Goal: Task Accomplishment & Management: Manage account settings

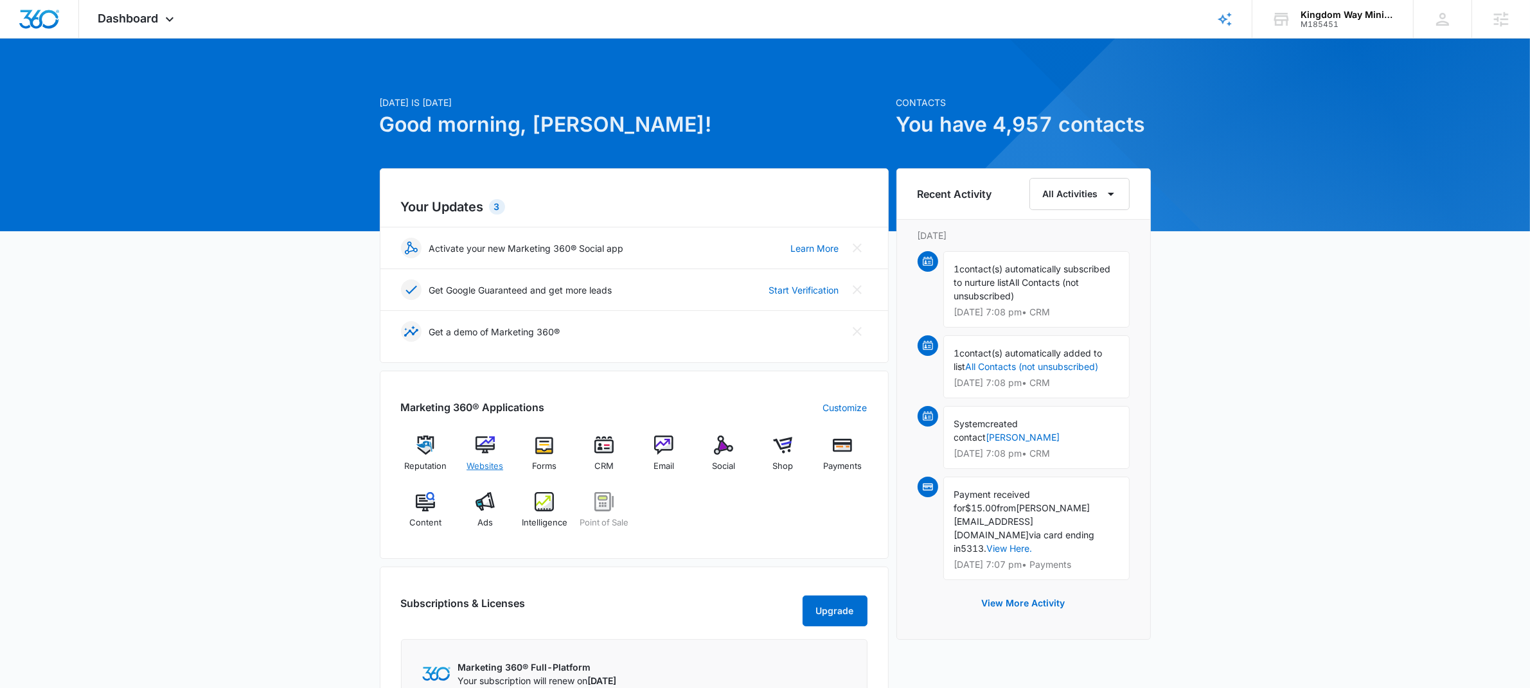
click at [490, 453] on img at bounding box center [485, 445] width 19 height 19
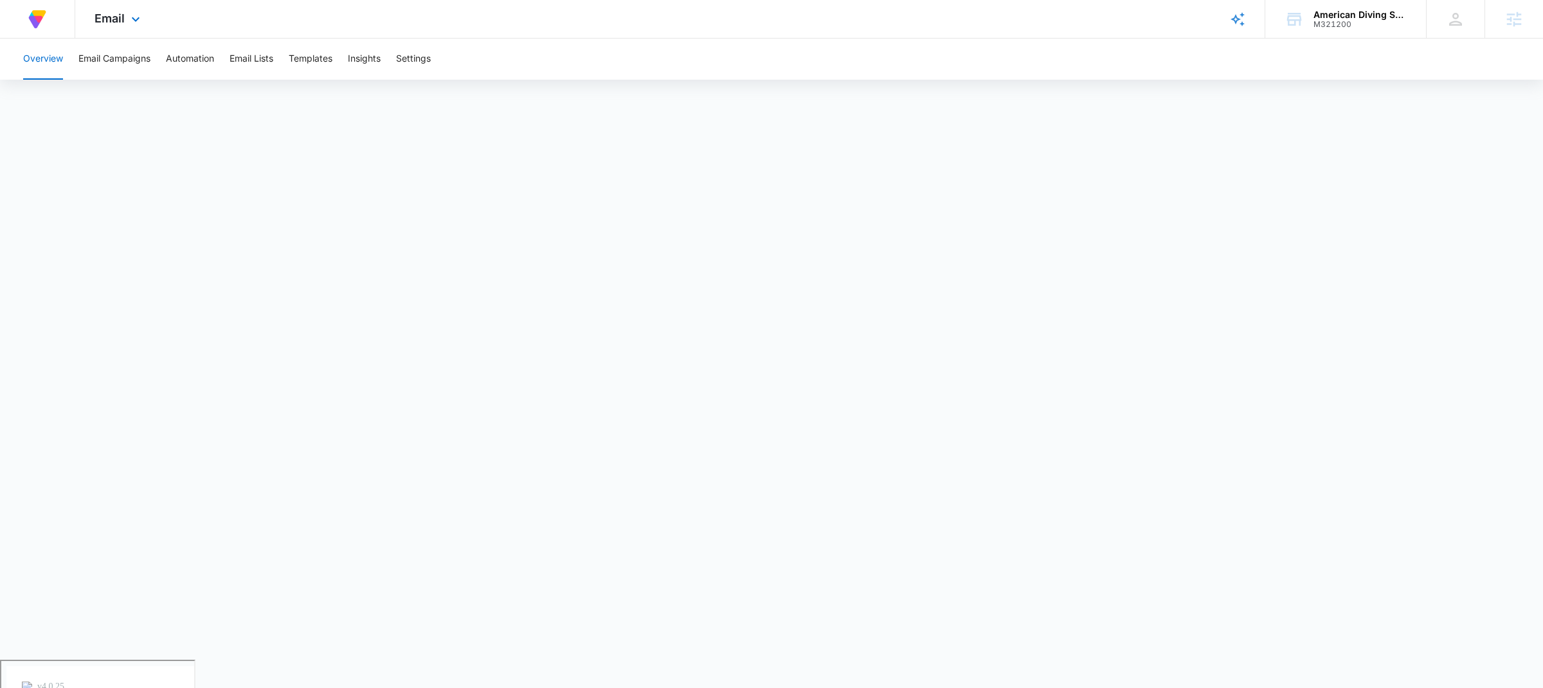
drag, startPoint x: 127, startPoint y: 16, endPoint x: 152, endPoint y: 35, distance: 31.2
click at [127, 16] on div "Email Apps Reputation Forms CRM Email Social Content Ads Intelligence Files Bra…" at bounding box center [118, 19] width 87 height 38
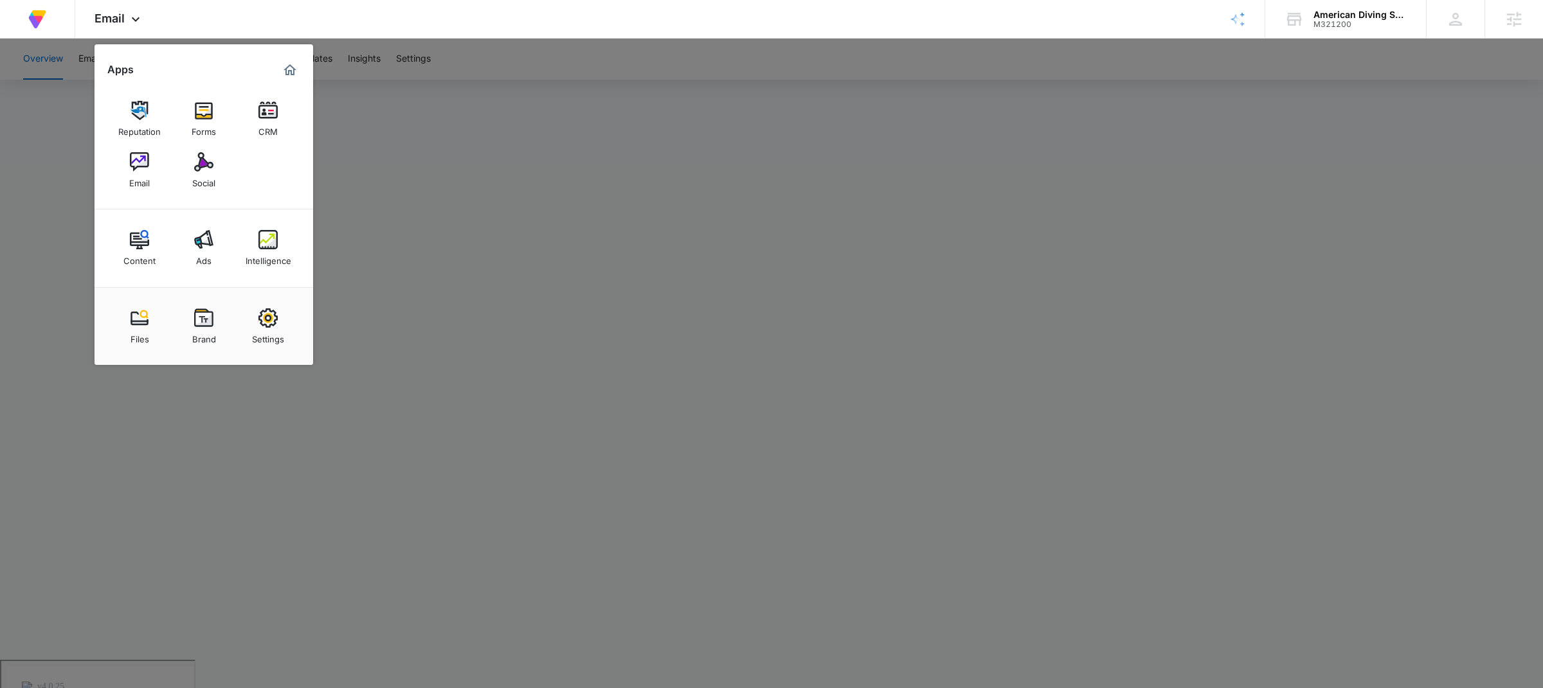
click at [1323, 98] on div at bounding box center [771, 344] width 1543 height 688
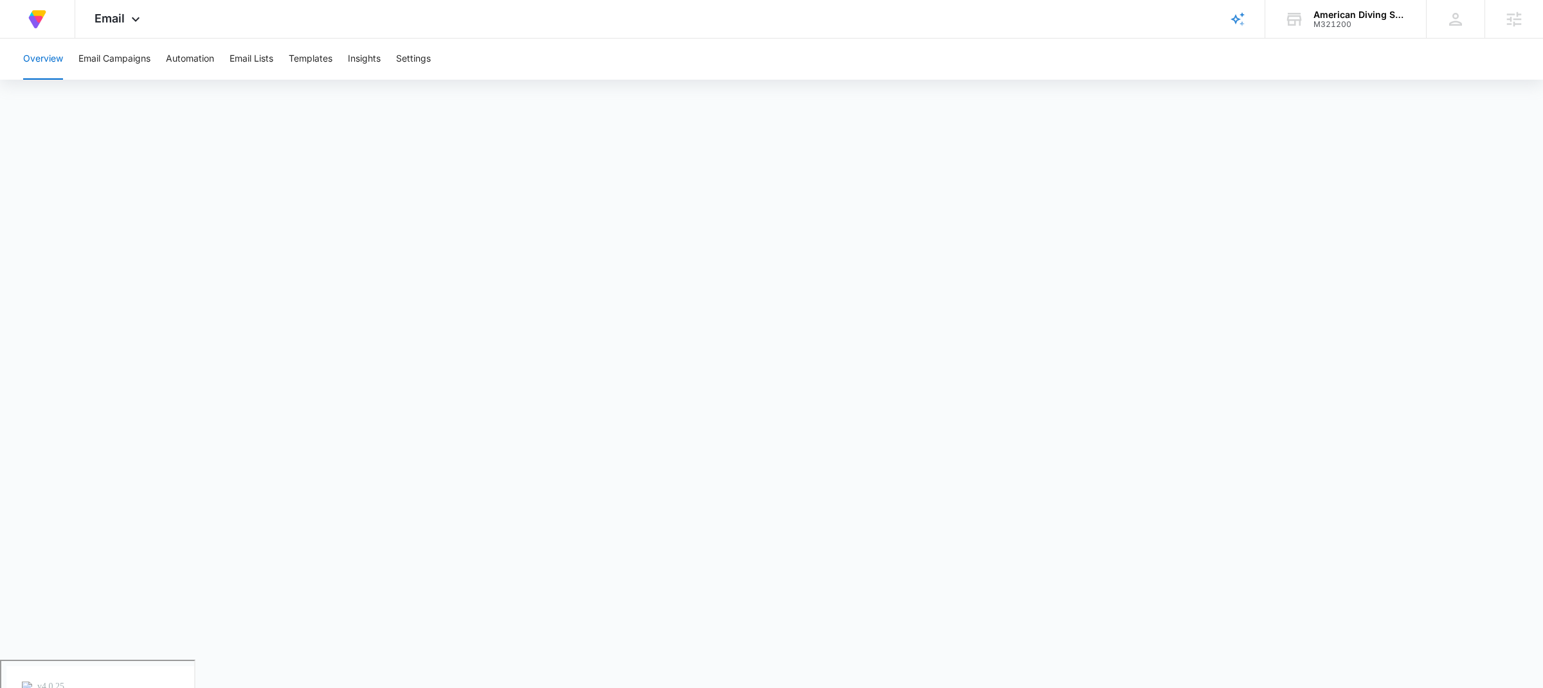
click at [1298, 58] on div "Overview Email Campaigns Automation Email Lists Templates Insights Settings" at bounding box center [771, 59] width 1512 height 41
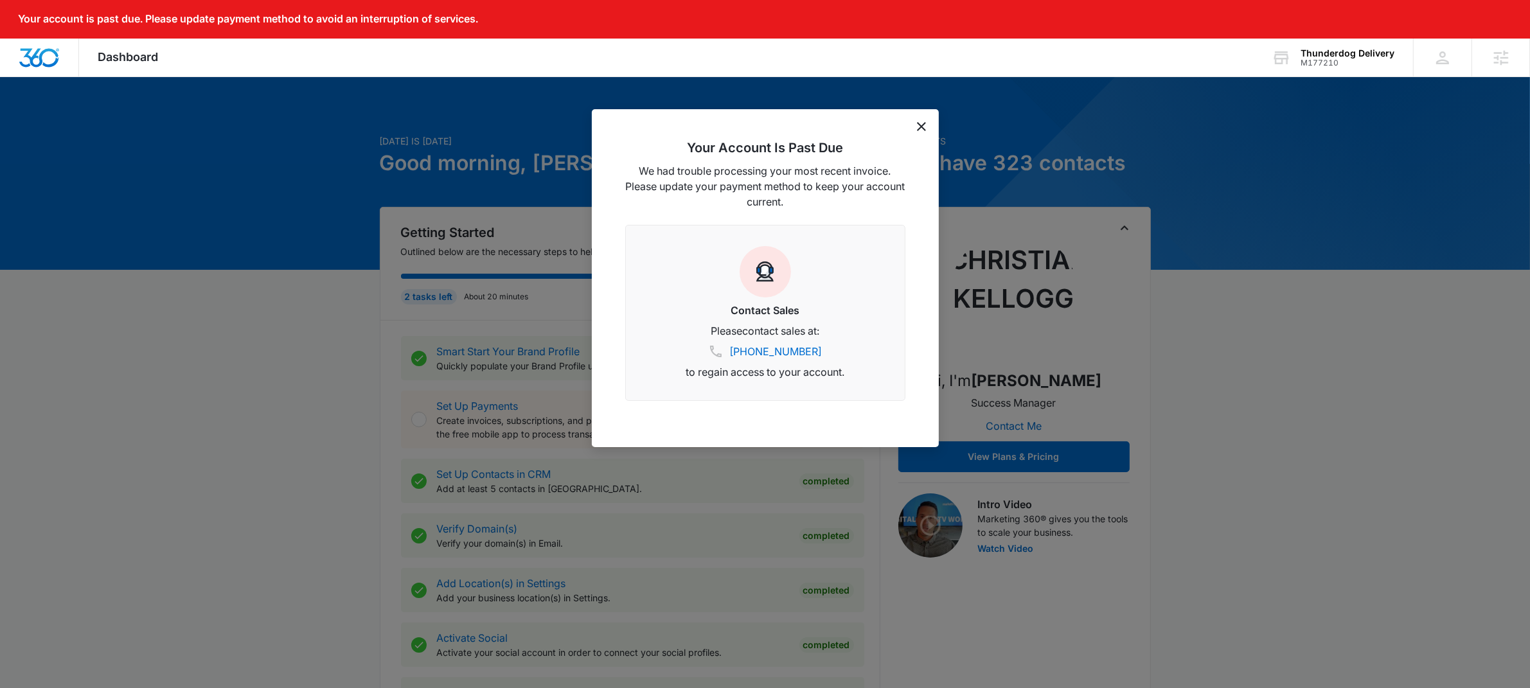
click at [926, 123] on div "Your Account Is Past Due We had trouble processing your most recent invoice. Pl…" at bounding box center [765, 278] width 347 height 338
click at [924, 130] on icon "dismiss this dialog" at bounding box center [921, 126] width 9 height 9
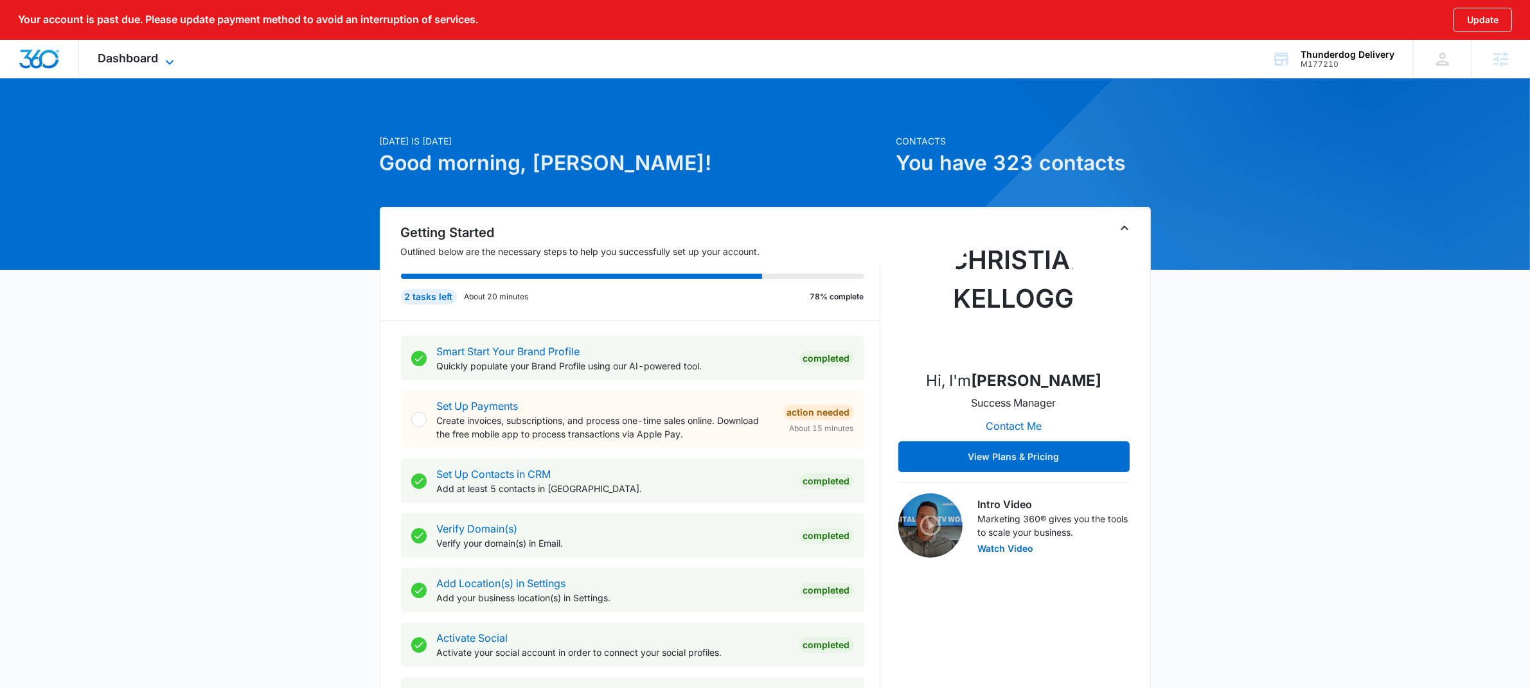
click at [143, 60] on span "Dashboard" at bounding box center [128, 57] width 60 height 13
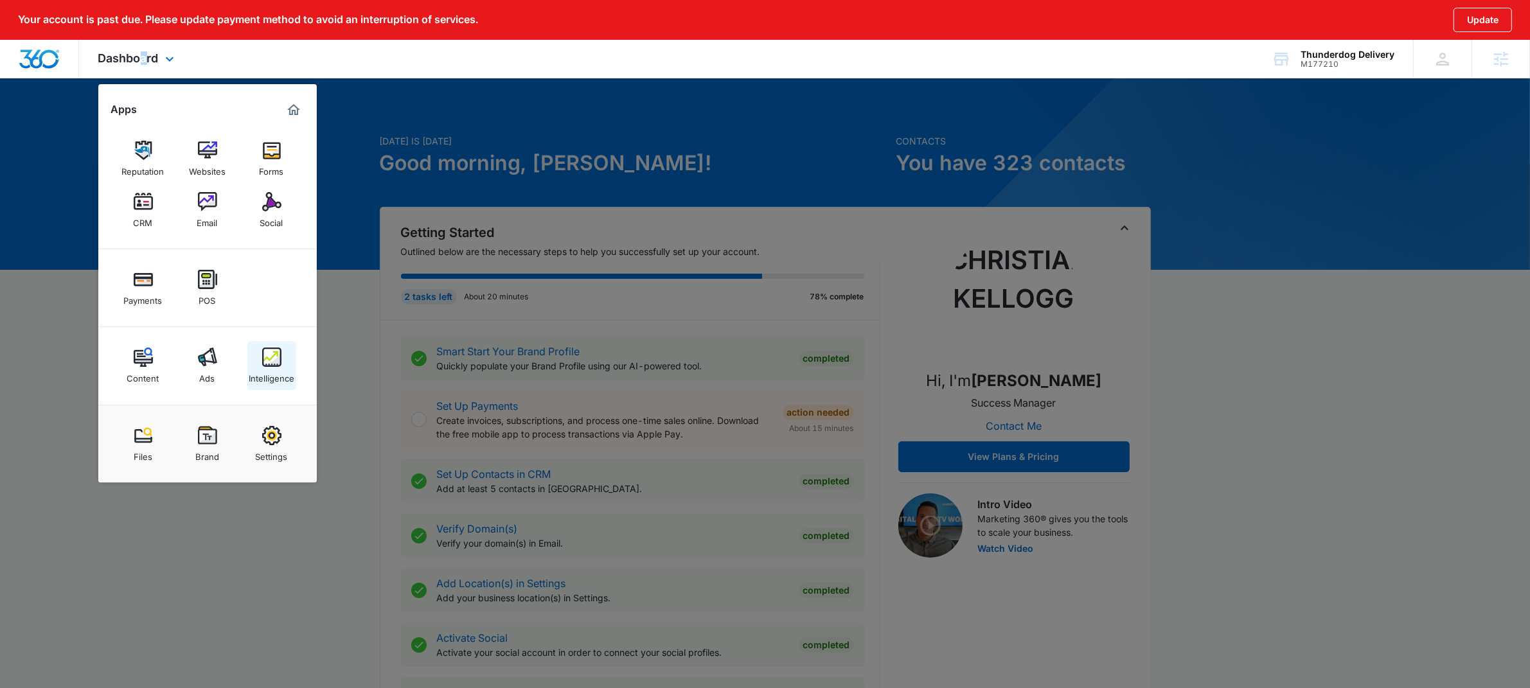
click at [275, 362] on img at bounding box center [271, 357] width 19 height 19
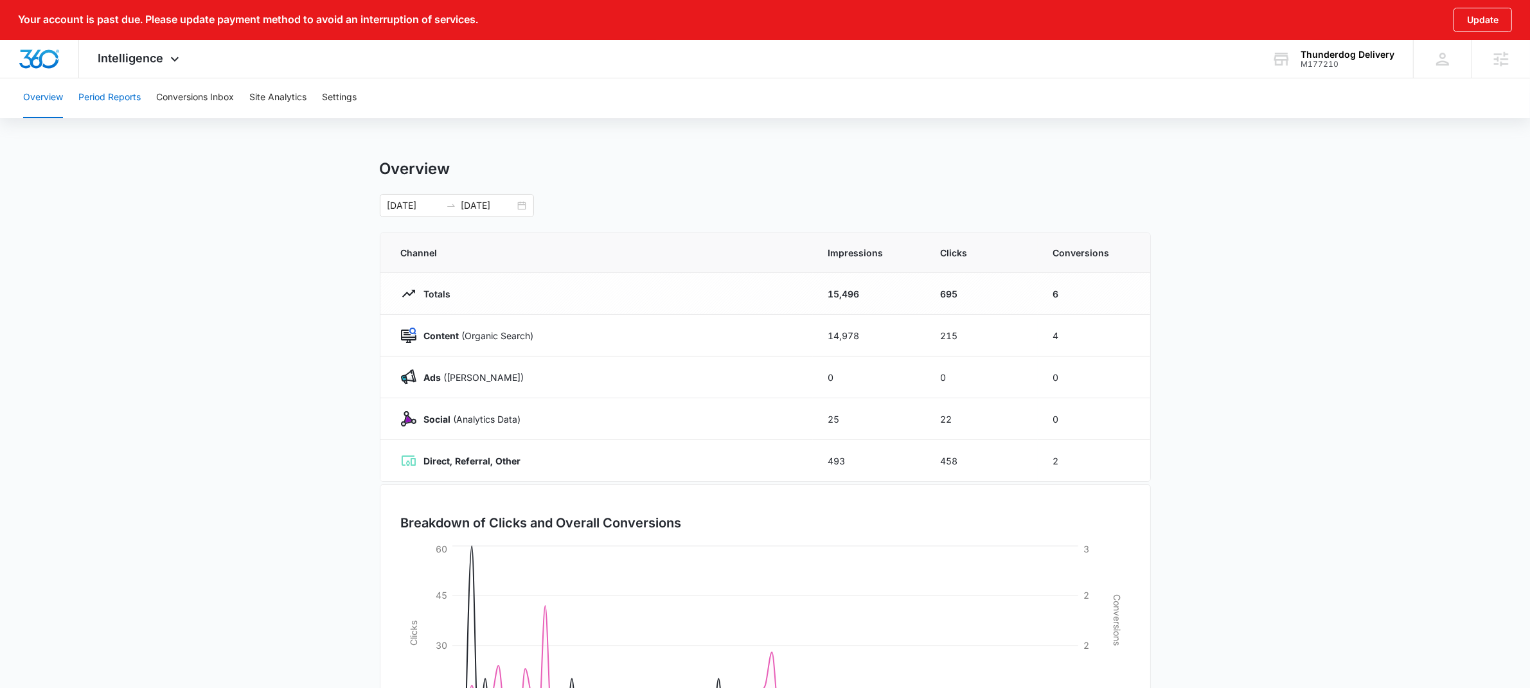
click at [127, 103] on button "Period Reports" at bounding box center [109, 97] width 62 height 41
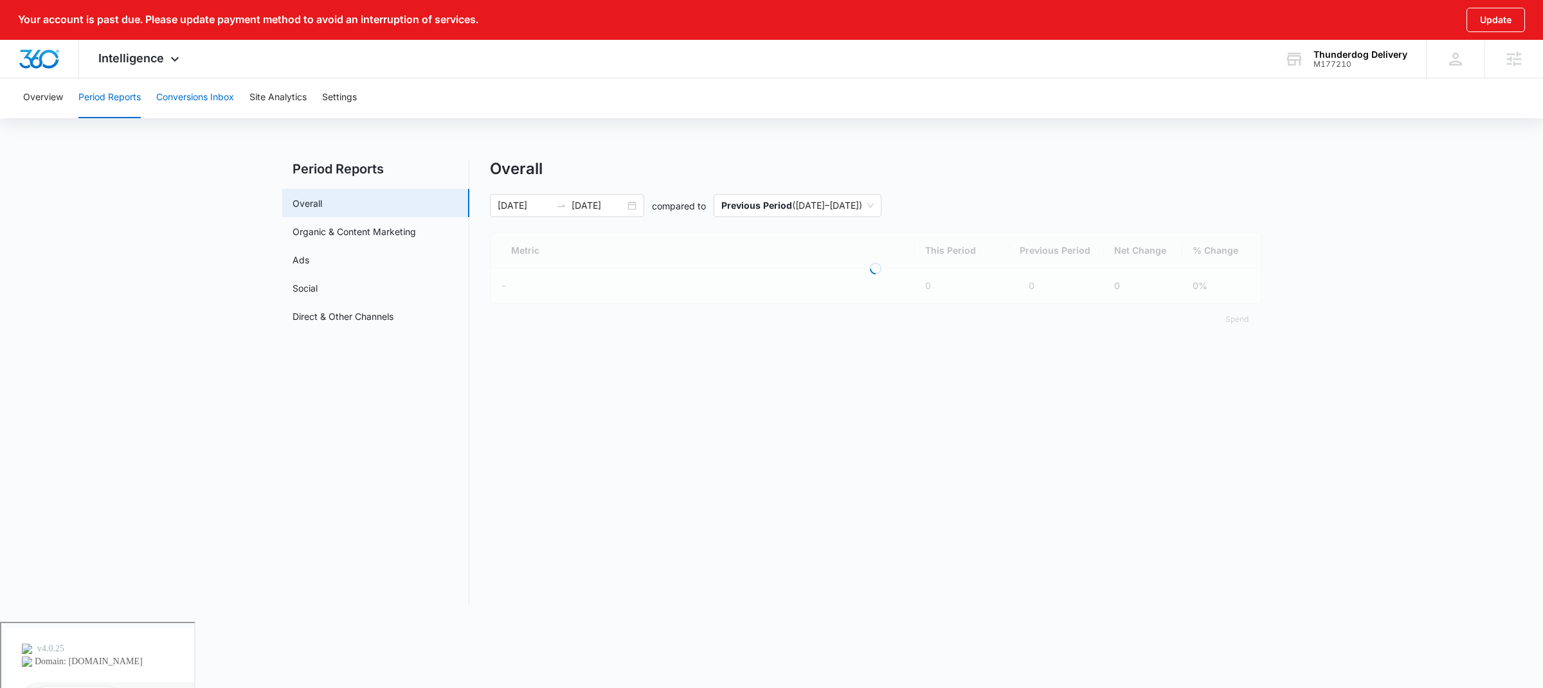
click at [188, 101] on button "Conversions Inbox" at bounding box center [195, 97] width 78 height 41
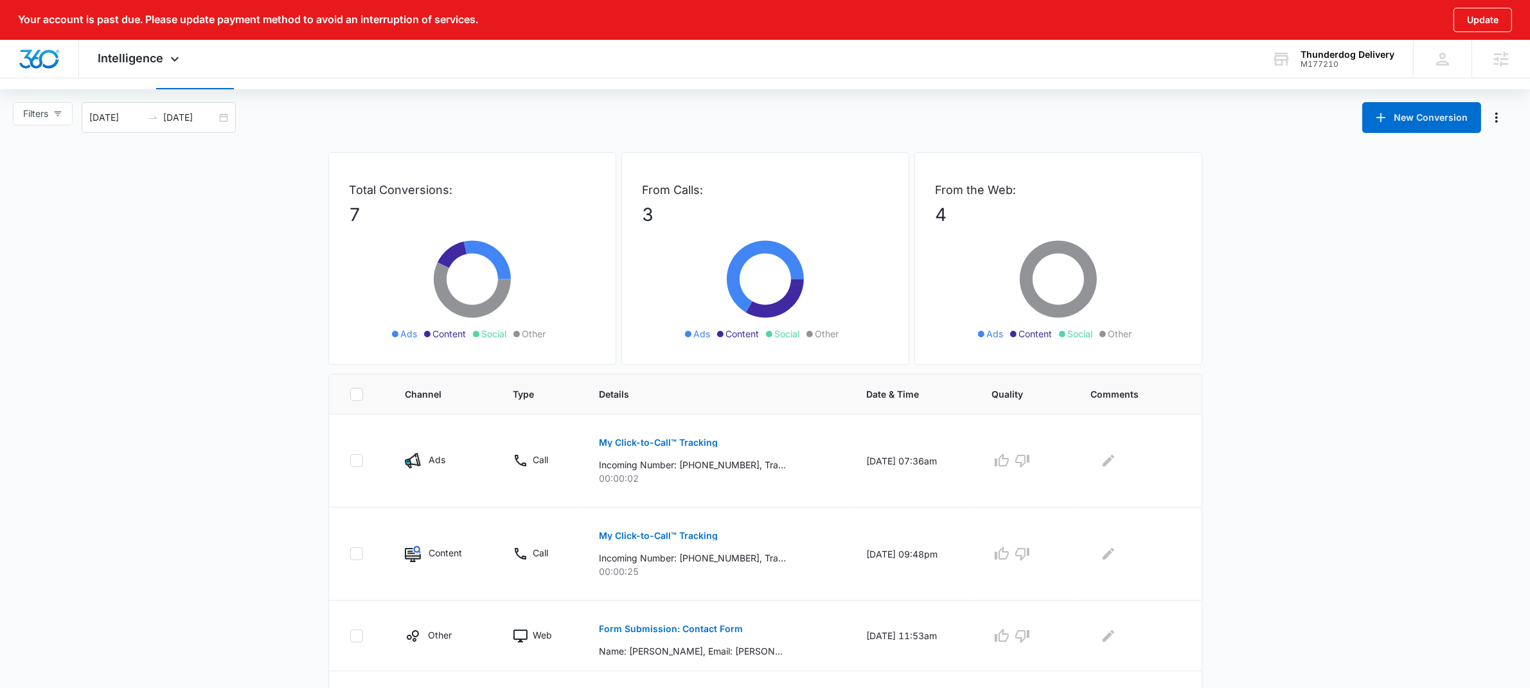
scroll to position [27, 0]
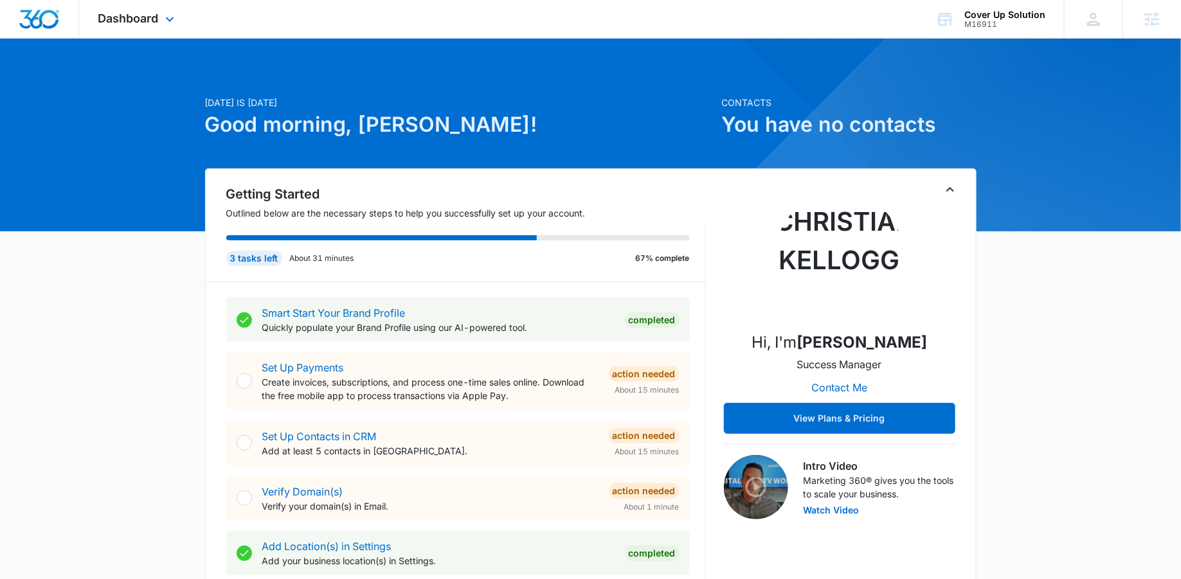
click at [146, 27] on div "Dashboard Apps Reputation Websites Forms CRM Email Social Payments POS Content …" at bounding box center [138, 19] width 118 height 38
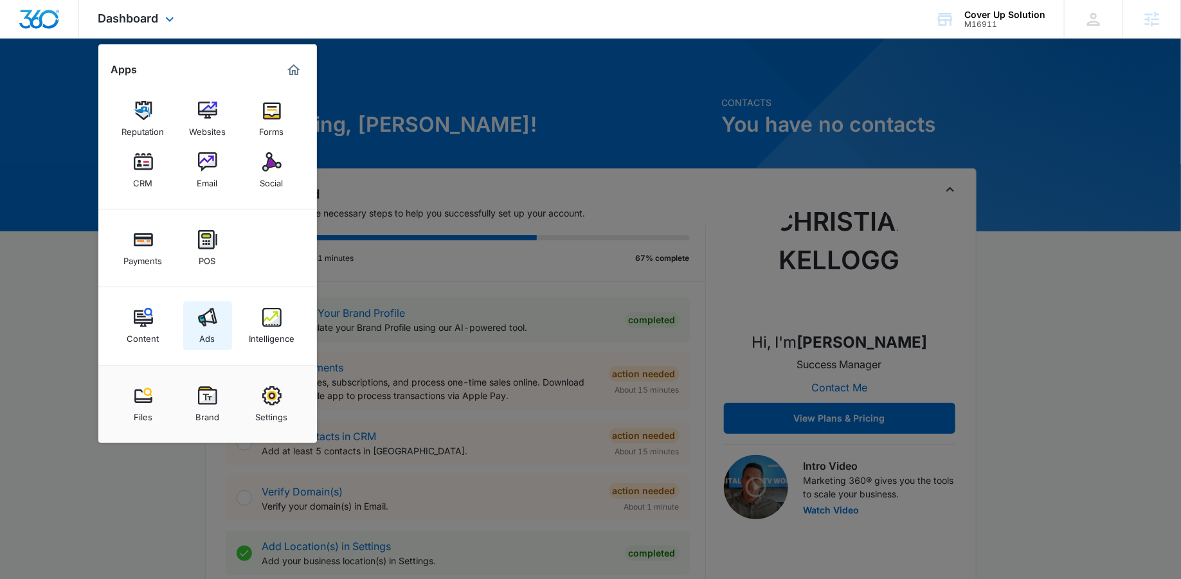
click at [209, 316] on img at bounding box center [207, 317] width 19 height 19
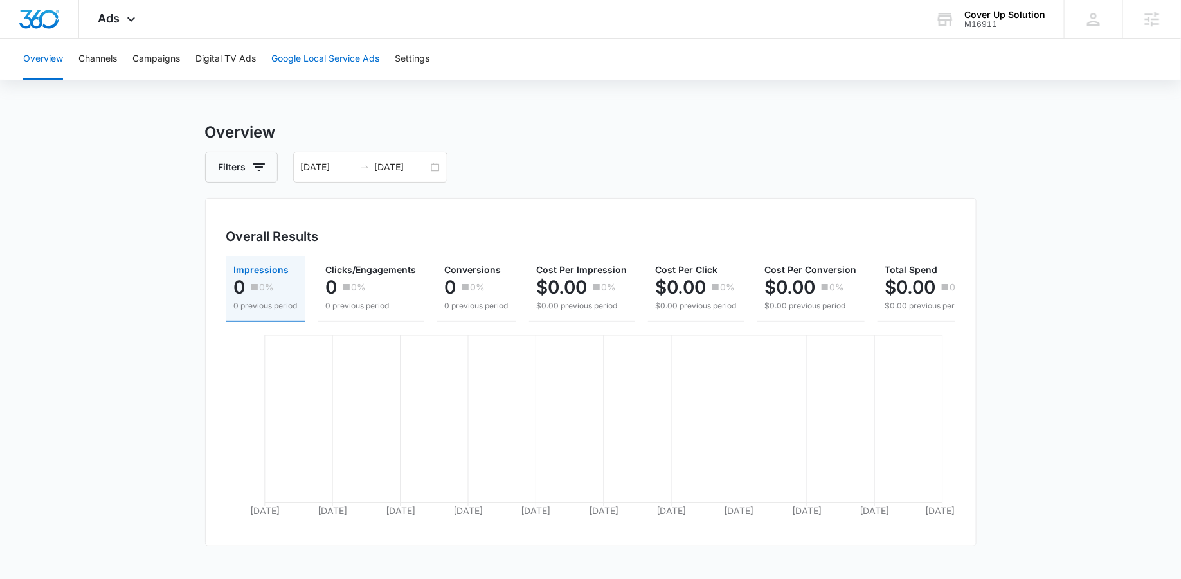
click at [314, 53] on button "Google Local Service Ads" at bounding box center [325, 59] width 108 height 41
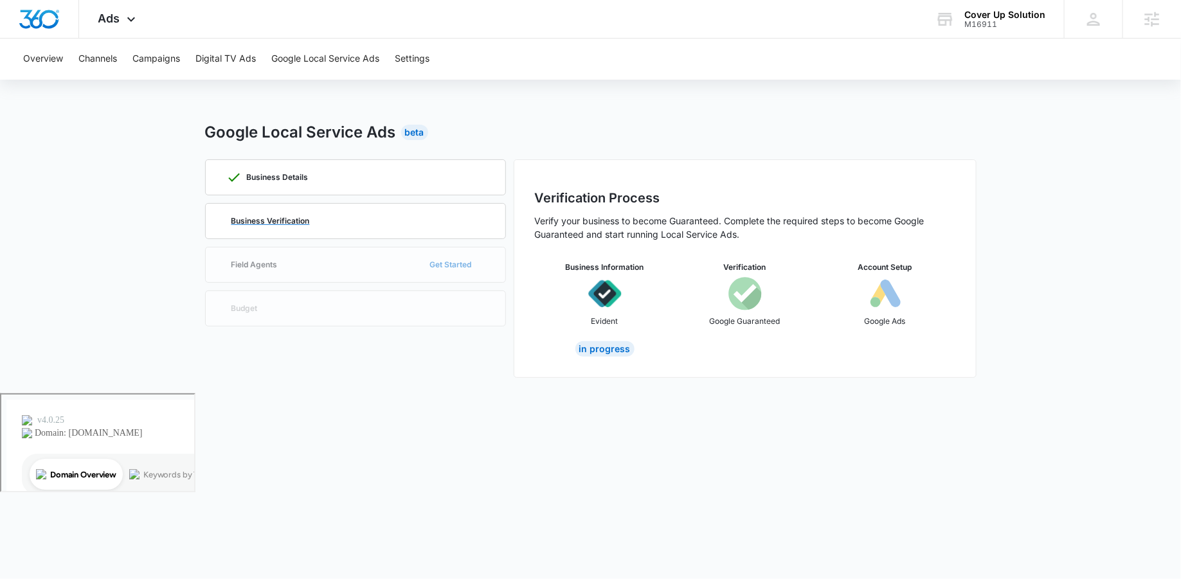
click at [330, 229] on div "Business Verification" at bounding box center [355, 221] width 258 height 35
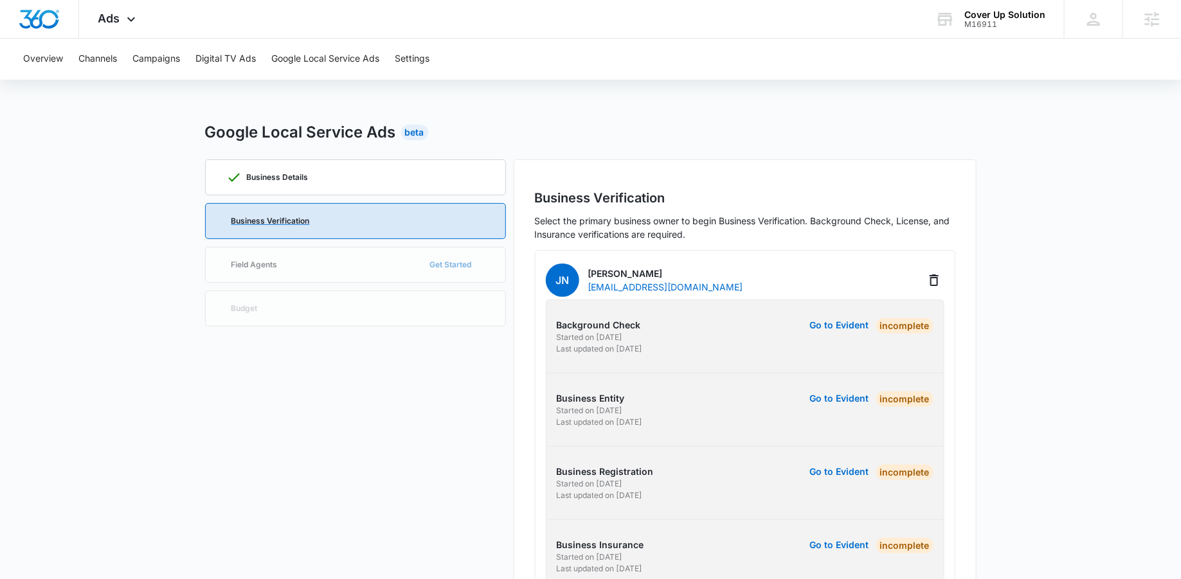
scroll to position [59, 0]
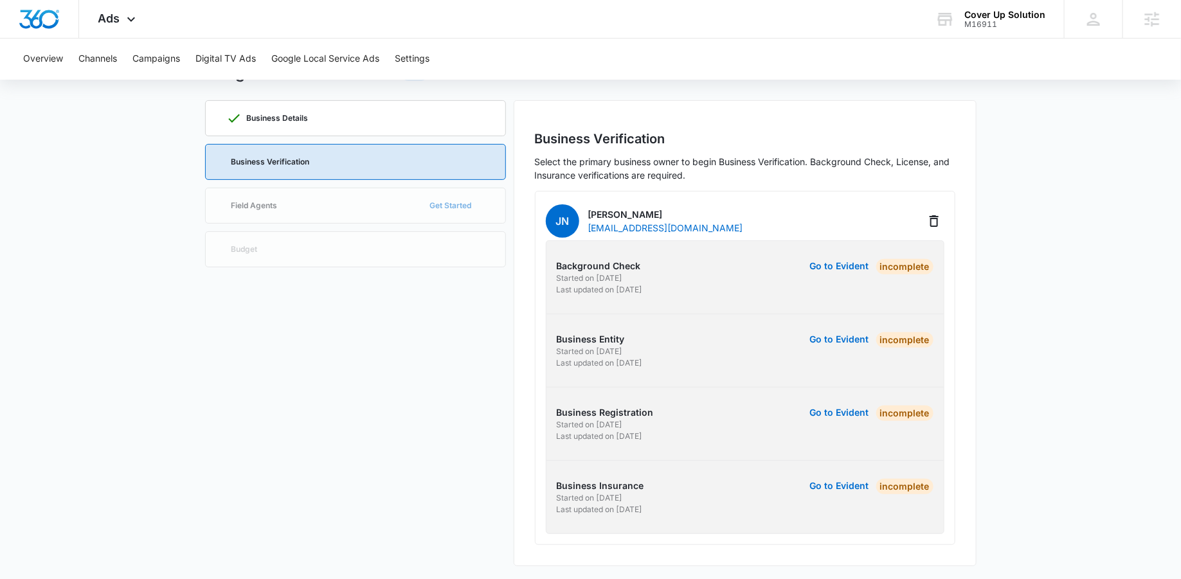
click at [668, 292] on p "Last updated on 9/4/2025" at bounding box center [649, 290] width 184 height 12
drag, startPoint x: 649, startPoint y: 292, endPoint x: 549, endPoint y: 280, distance: 100.4
click at [549, 280] on div "Background Check Started on 9/4/2025 Last updated on 9/4/2025 Go to Evident Inc…" at bounding box center [745, 277] width 418 height 37
click at [675, 278] on p "Started on 9/4/2025" at bounding box center [649, 279] width 184 height 12
click at [830, 269] on button "Go to Evident" at bounding box center [839, 266] width 59 height 9
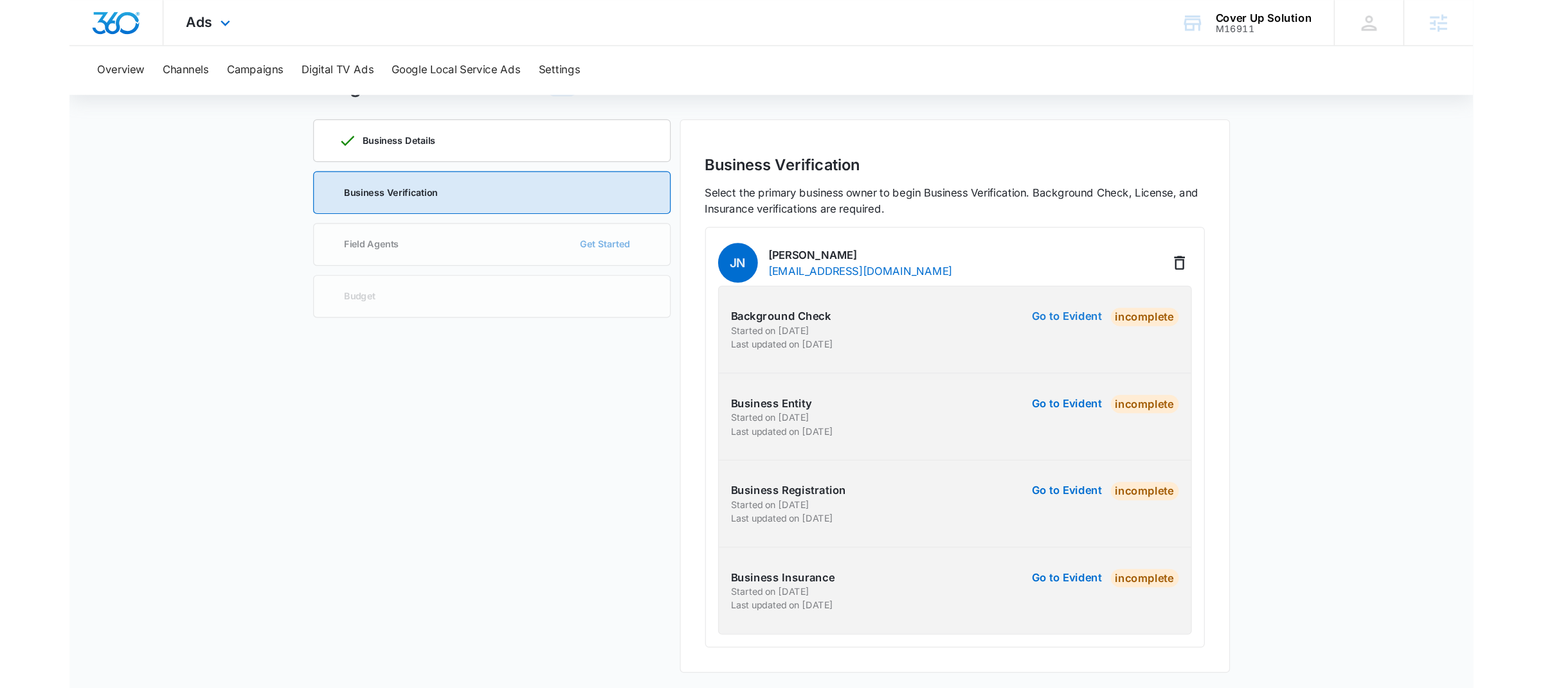
scroll to position [0, 0]
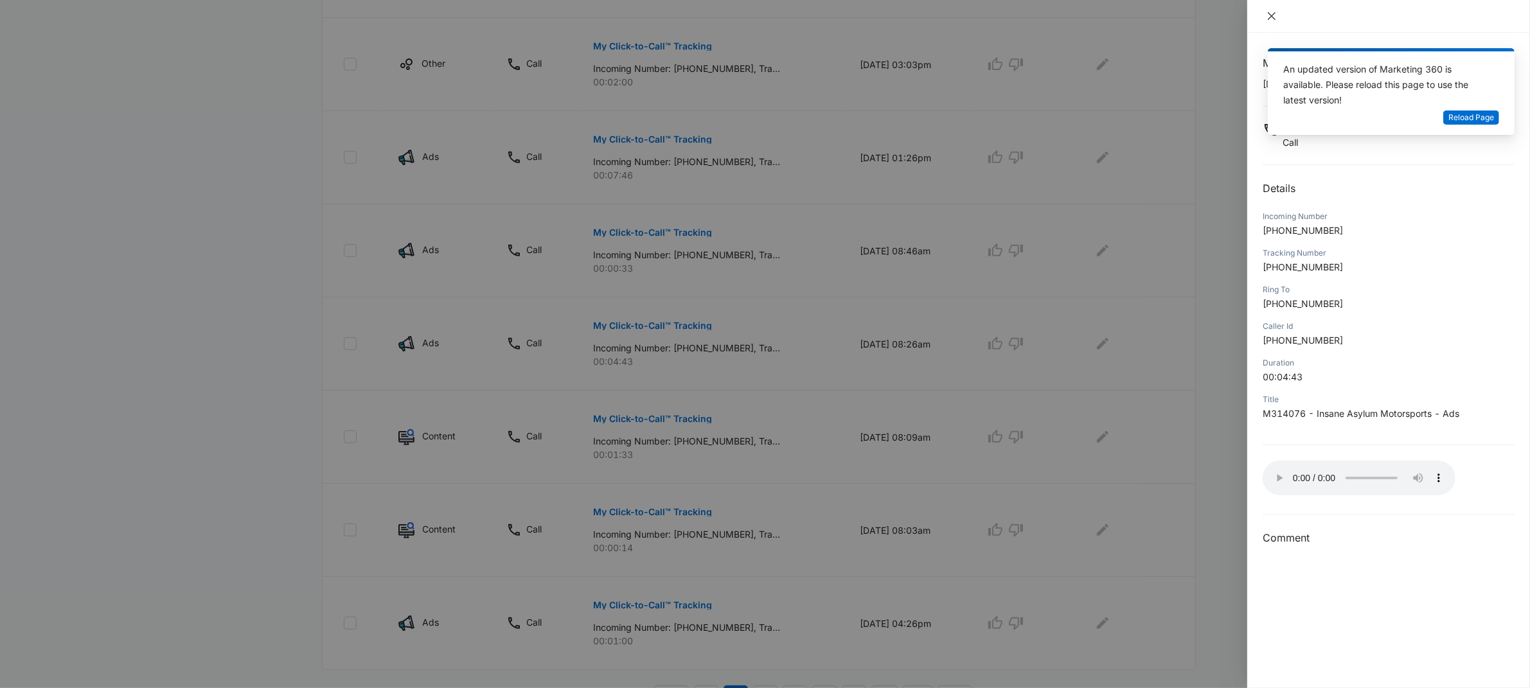
drag, startPoint x: 1259, startPoint y: 10, endPoint x: 1266, endPoint y: 11, distance: 7.2
click at [1259, 10] on div at bounding box center [1389, 16] width 283 height 33
click at [1267, 11] on icon "close" at bounding box center [1272, 16] width 10 height 10
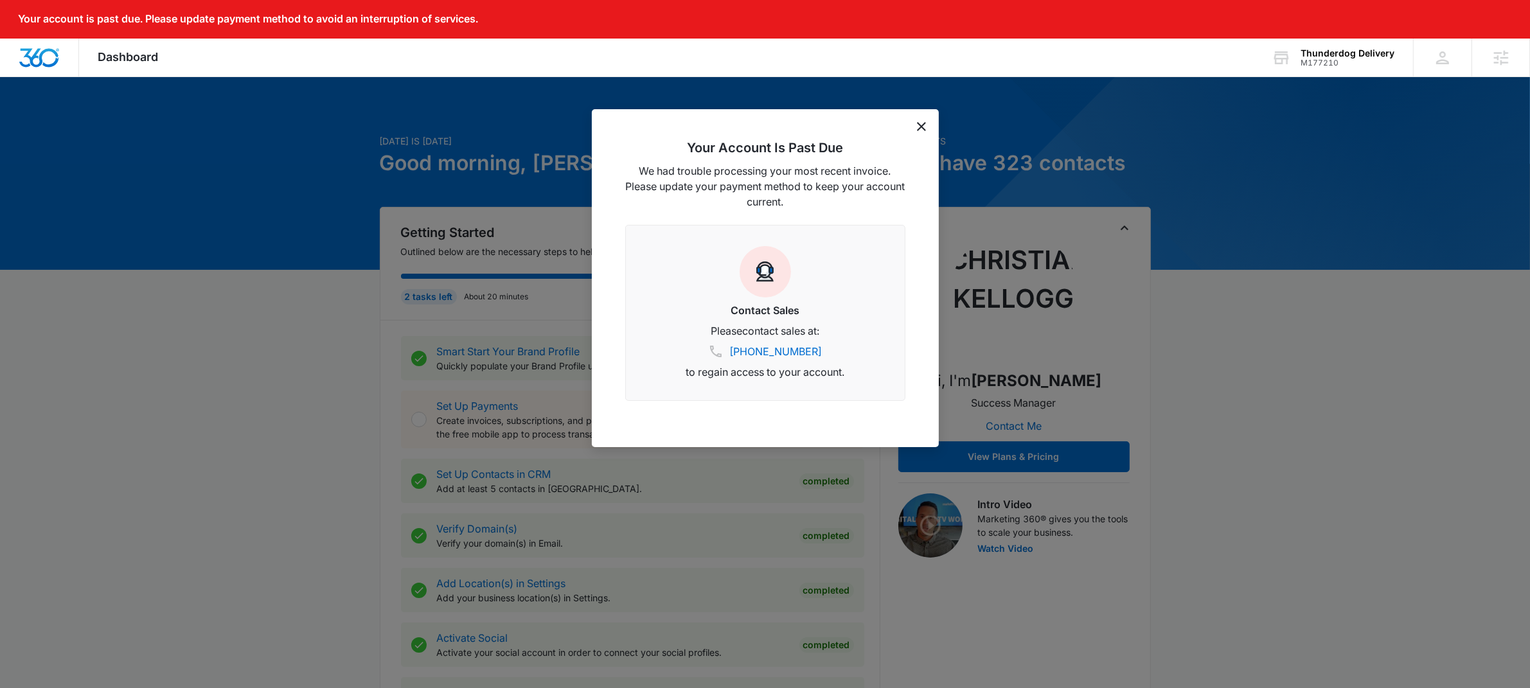
click at [919, 124] on icon "dismiss this dialog" at bounding box center [921, 126] width 9 height 9
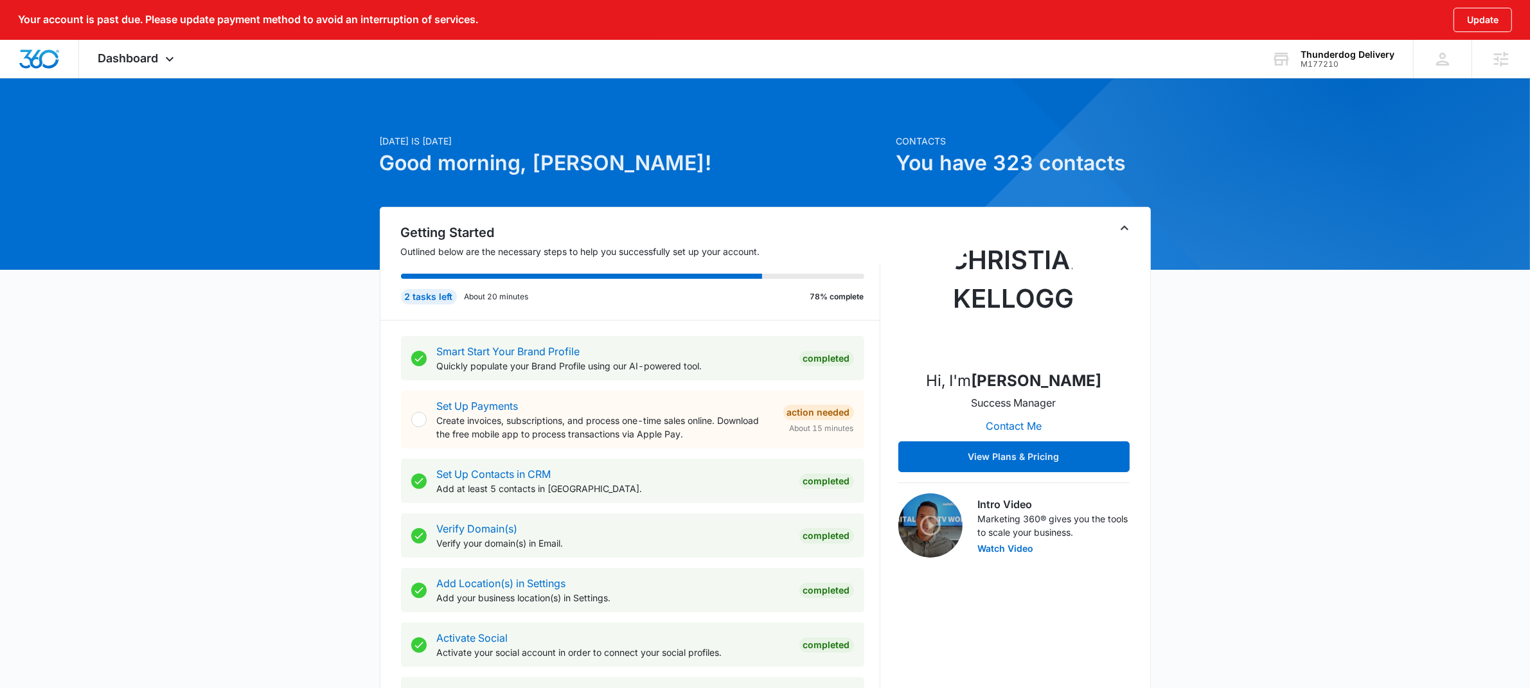
drag, startPoint x: 1060, startPoint y: 172, endPoint x: 888, endPoint y: 139, distance: 174.7
click at [888, 139] on div "Today is Tuesday, September 16th Good morning, Christian! Contacts You have 323…" at bounding box center [765, 170] width 771 height 73
drag, startPoint x: 899, startPoint y: 142, endPoint x: 1152, endPoint y: 172, distance: 255.6
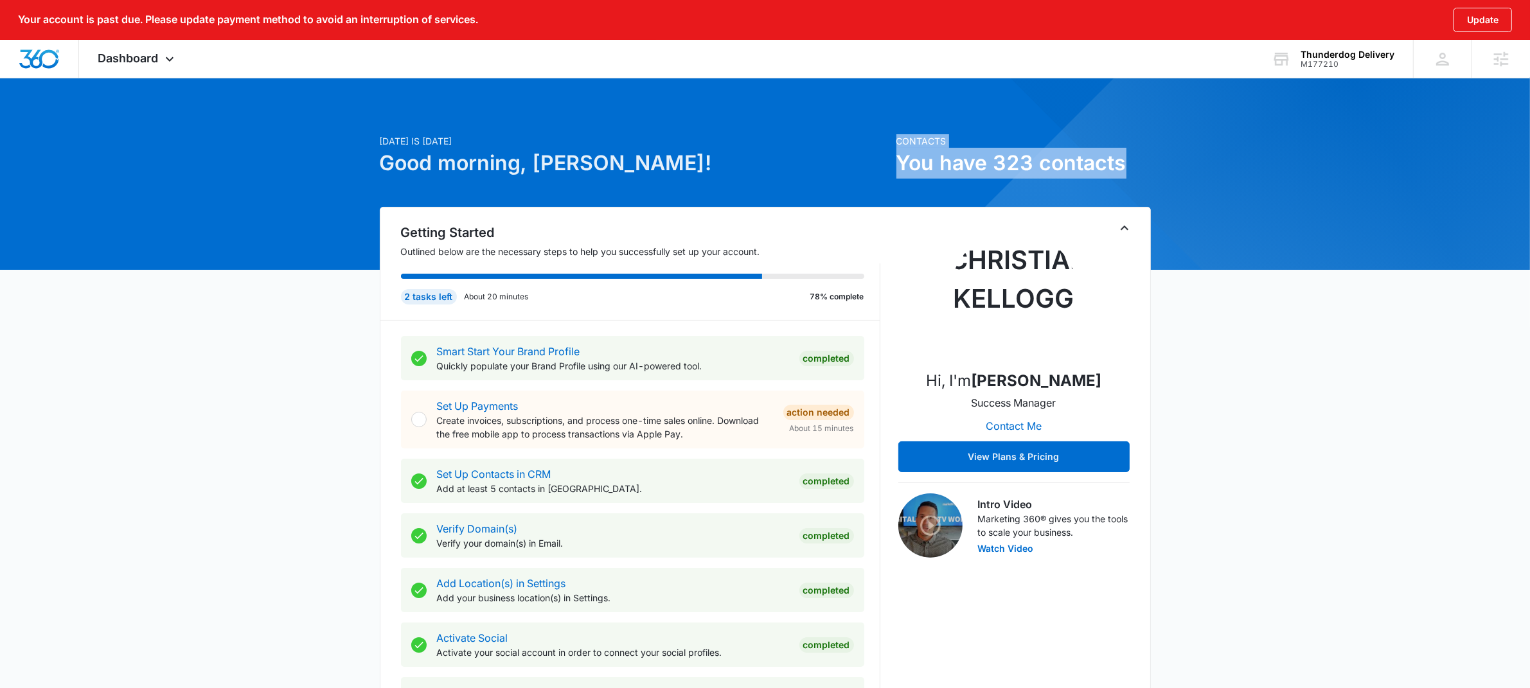
click at [152, 66] on div "Dashboard Apps Reputation Websites Forms CRM Email Social Payments POS Content …" at bounding box center [138, 59] width 118 height 38
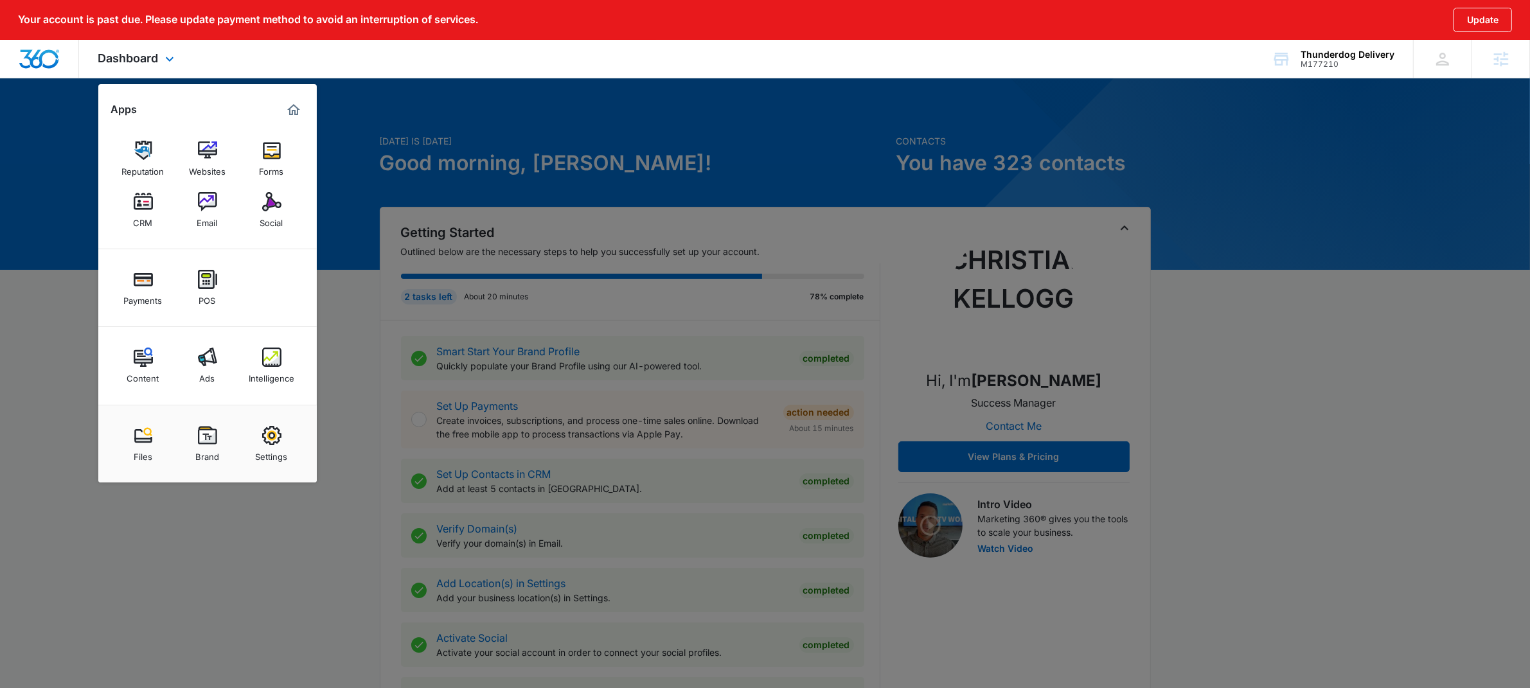
click at [246, 357] on div "Content Ads Intelligence" at bounding box center [207, 366] width 219 height 78
click at [274, 365] on img at bounding box center [271, 357] width 19 height 19
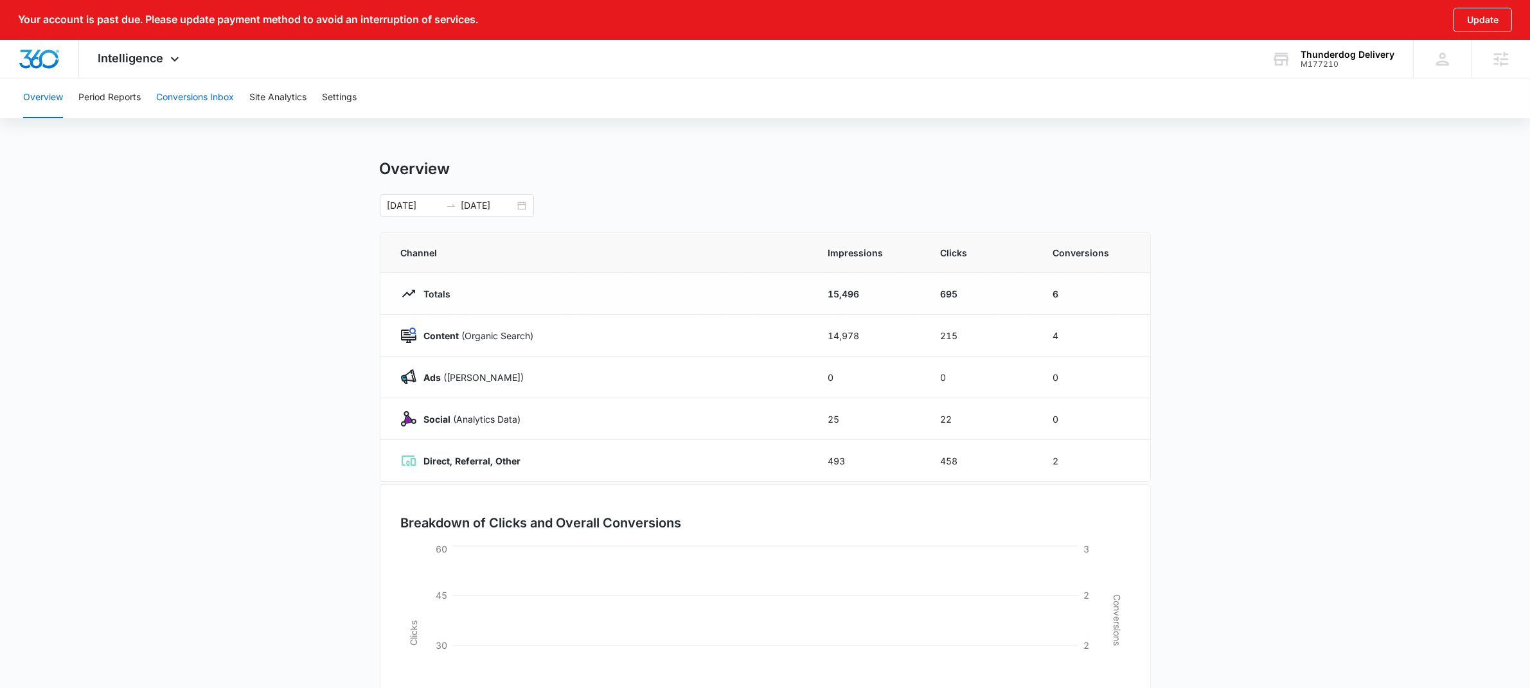
click at [183, 90] on button "Conversions Inbox" at bounding box center [195, 97] width 78 height 41
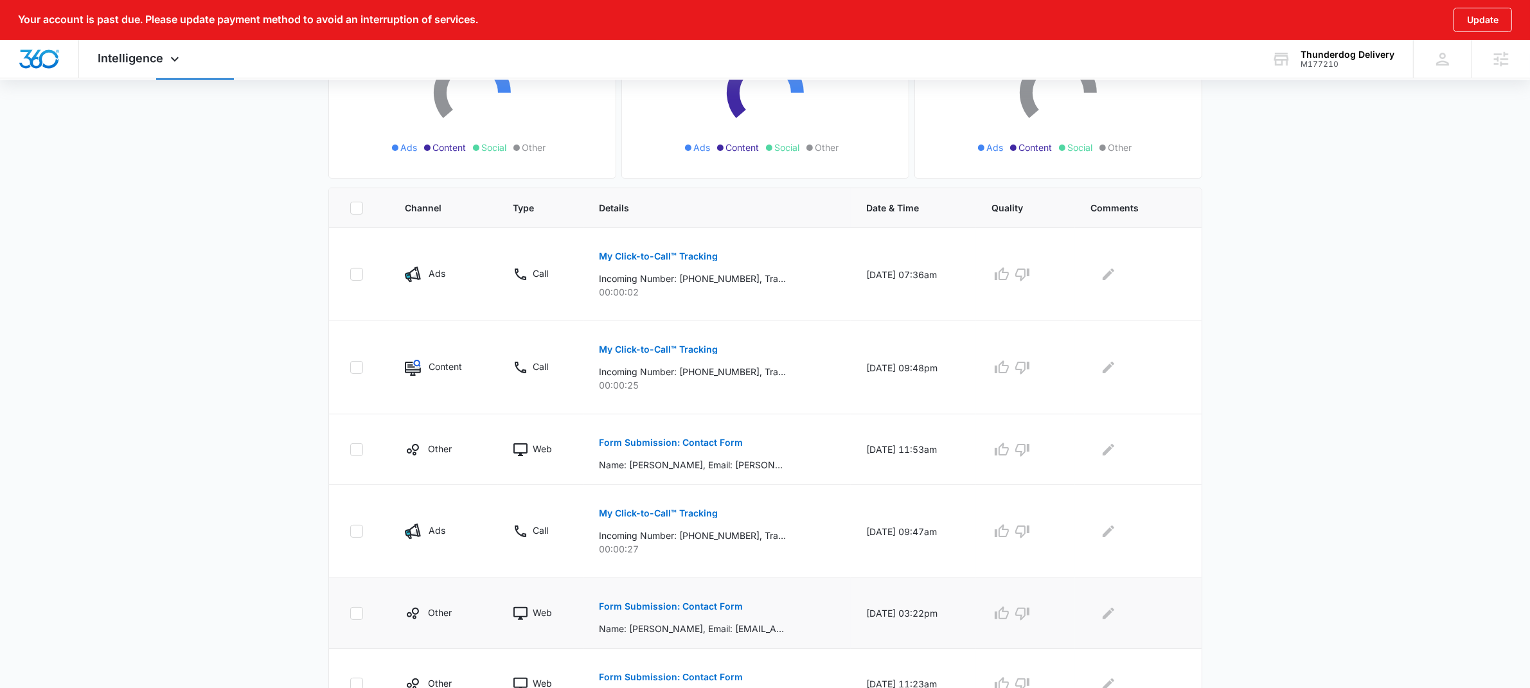
scroll to position [348, 0]
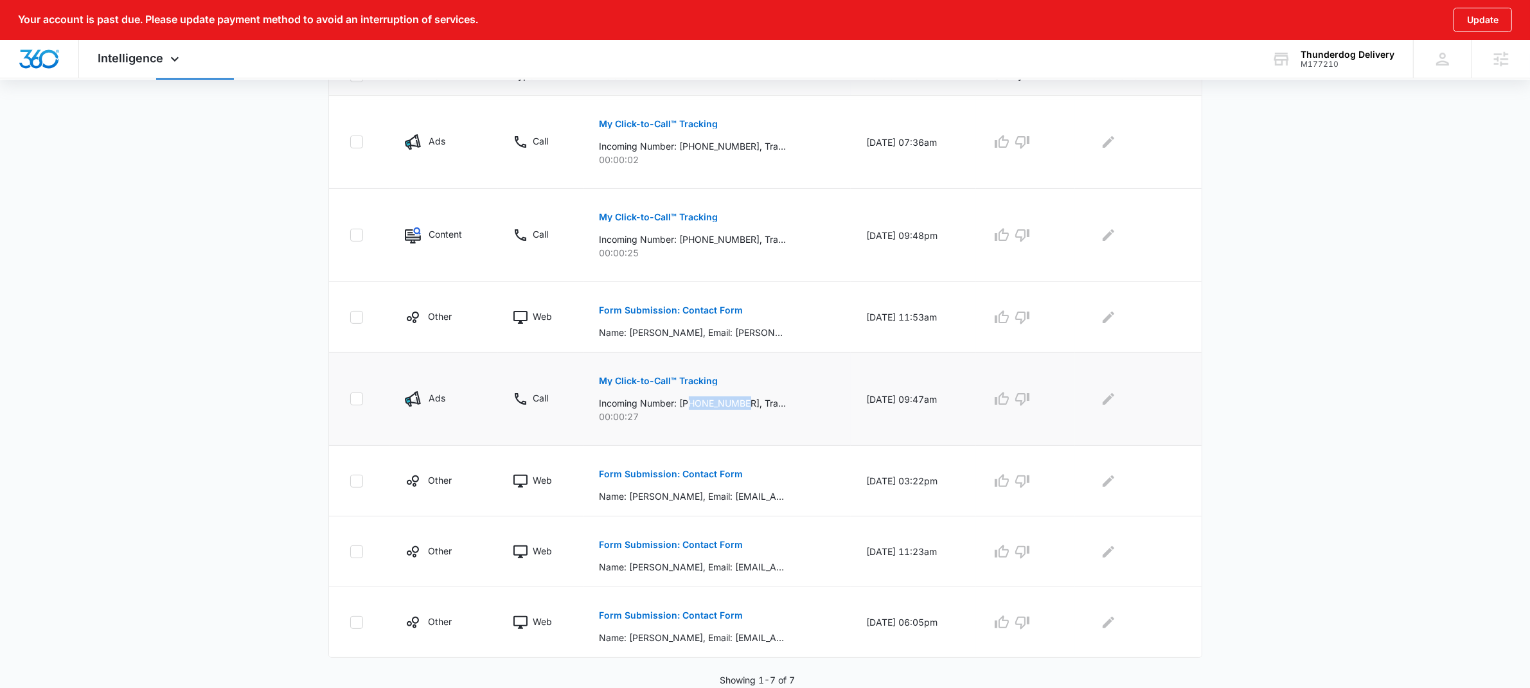
drag, startPoint x: 685, startPoint y: 406, endPoint x: 745, endPoint y: 403, distance: 59.8
click at [745, 403] on p "Incoming Number: +16024519580, Tracking Number: +18332683031, Ring To: +1888448…" at bounding box center [693, 403] width 187 height 13
drag, startPoint x: 741, startPoint y: 149, endPoint x: 769, endPoint y: 146, distance: 27.8
click at [767, 145] on p "Incoming Number: +17025572732, Tracking Number: +18332683031, Ring To: +1888448…" at bounding box center [693, 145] width 187 height 13
drag, startPoint x: 684, startPoint y: 141, endPoint x: 808, endPoint y: 143, distance: 123.4
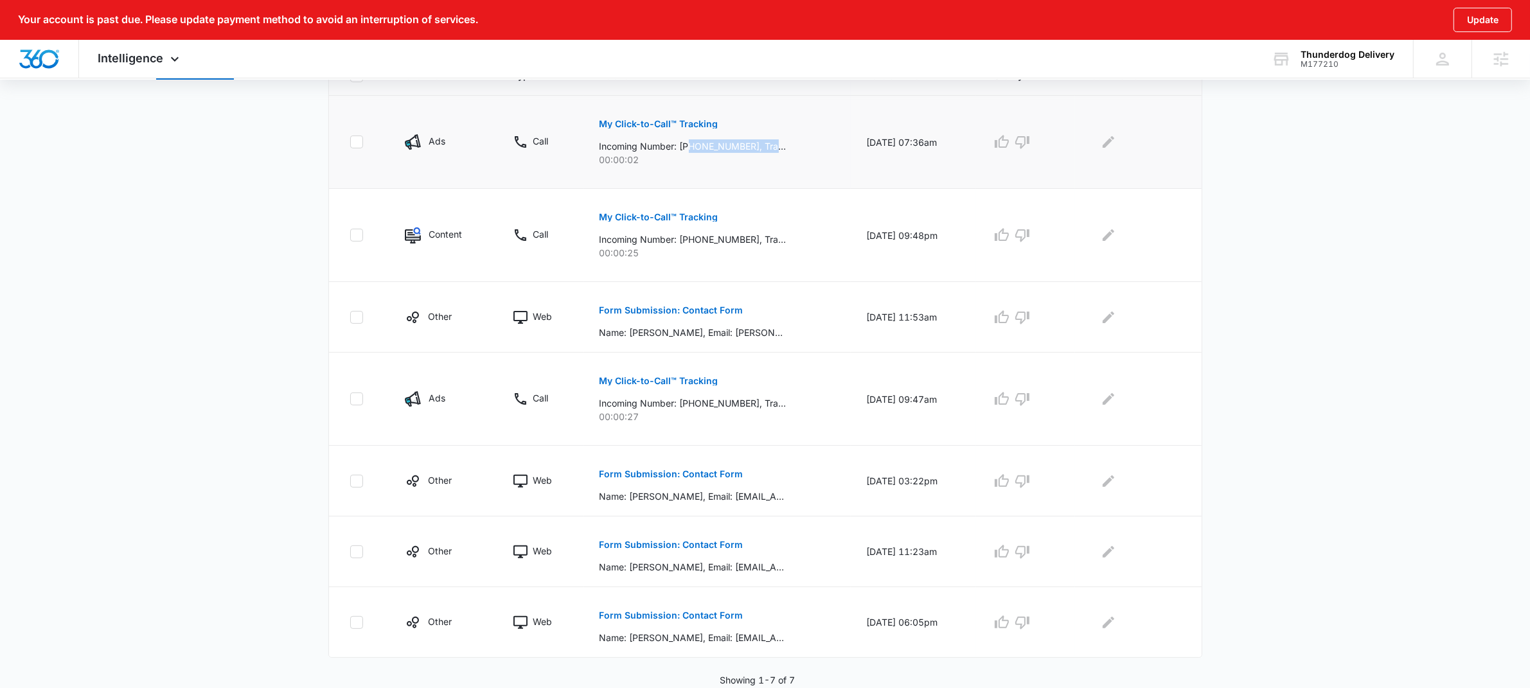
click at [808, 143] on div "My Click-to-Call™ Tracking Incoming Number: +17025572732, Tracking Number: +183…" at bounding box center [718, 138] width 236 height 58
click at [692, 141] on p "Incoming Number: +17025572732, Tracking Number: +18332683031, Ring To: +1888448…" at bounding box center [693, 145] width 187 height 13
drag, startPoint x: 683, startPoint y: 144, endPoint x: 744, endPoint y: 148, distance: 61.2
click at [744, 148] on p "Incoming Number: +17025572732, Tracking Number: +18332683031, Ring To: +1888448…" at bounding box center [693, 145] width 187 height 13
copy p "7025572732"
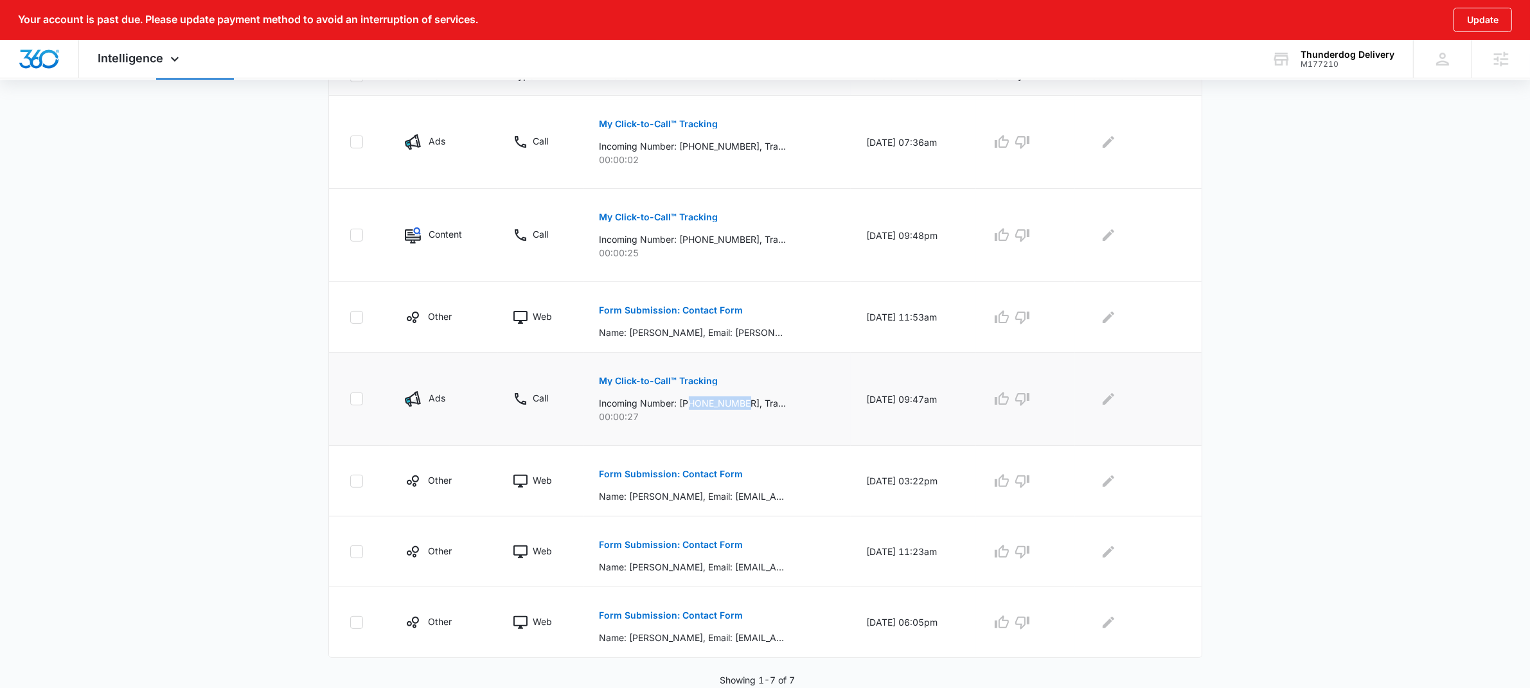
drag, startPoint x: 683, startPoint y: 407, endPoint x: 744, endPoint y: 405, distance: 61.1
click at [744, 405] on p "Incoming Number: +16024519580, Tracking Number: +18332683031, Ring To: +1888448…" at bounding box center [693, 403] width 187 height 13
copy p "6024519580"
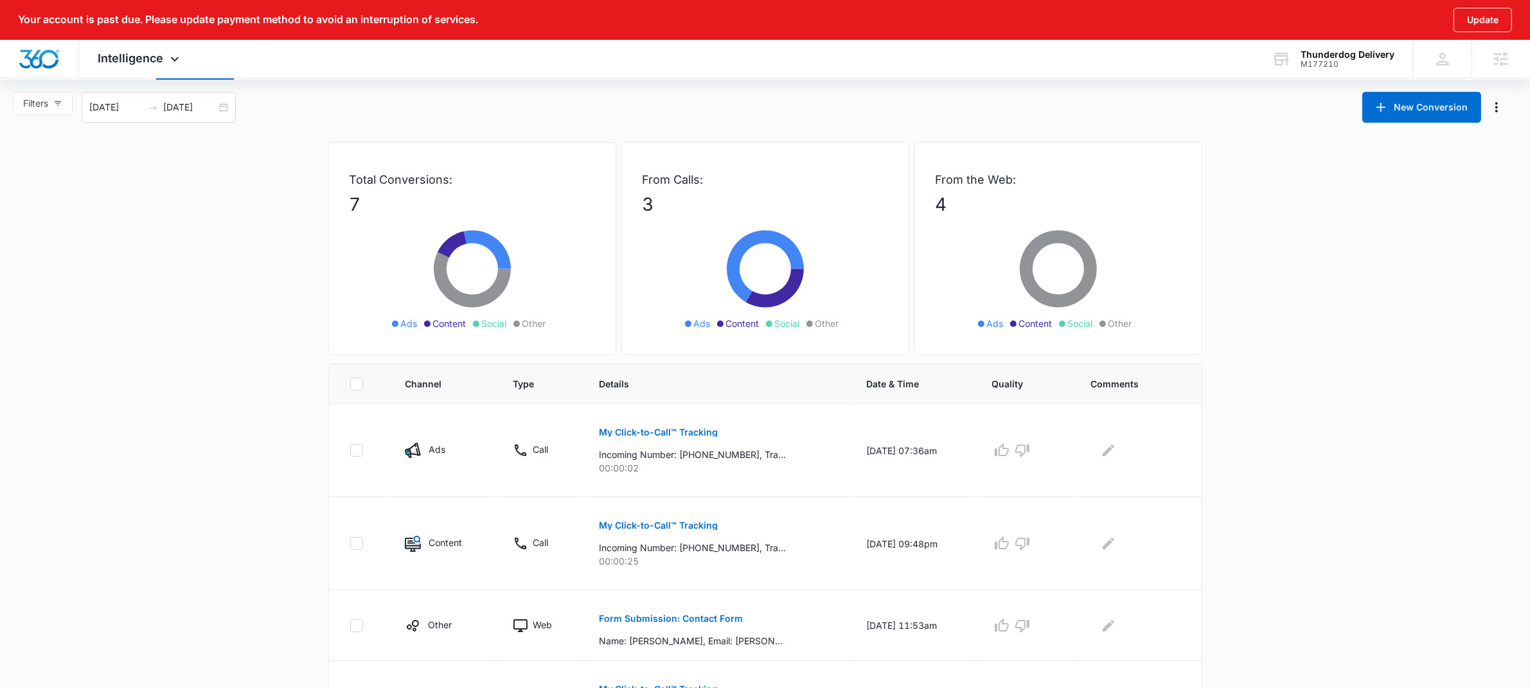
scroll to position [0, 0]
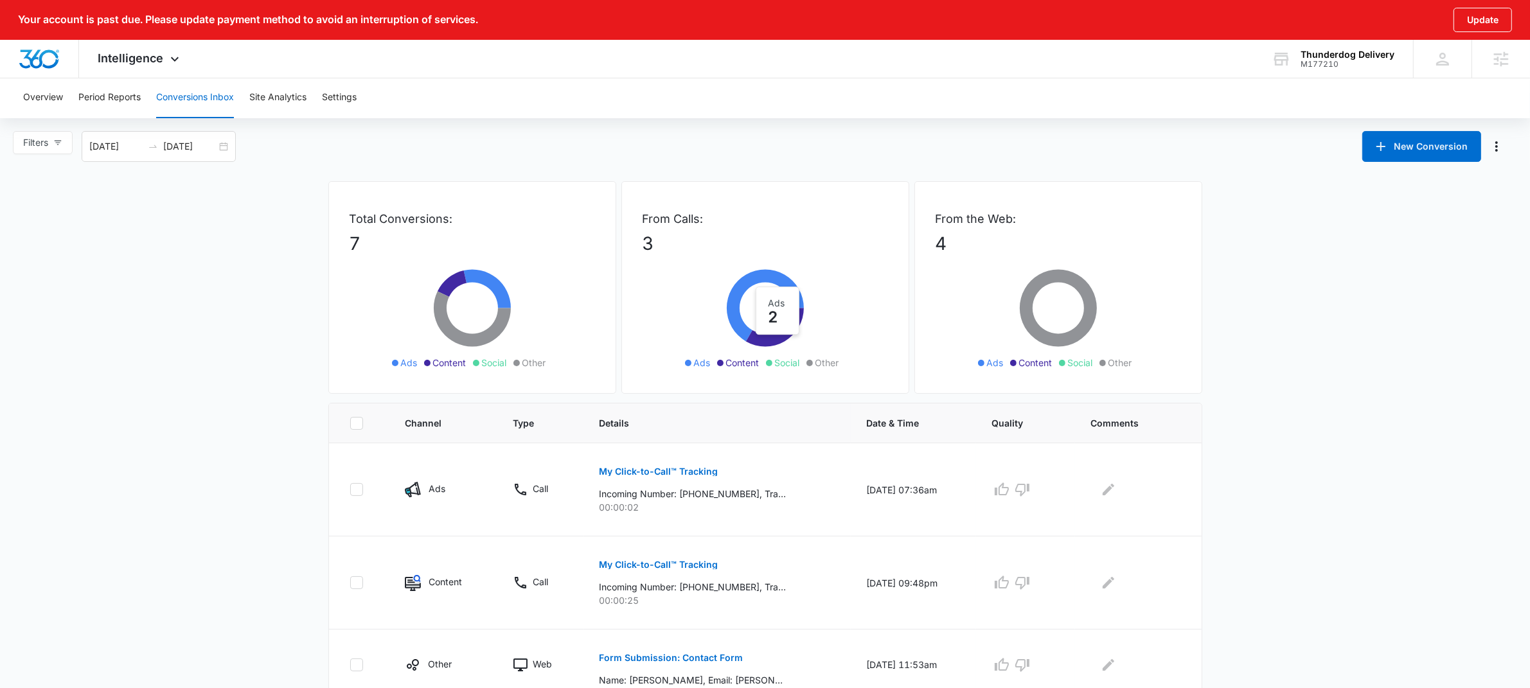
click at [773, 282] on icon at bounding box center [765, 306] width 77 height 72
click at [447, 312] on icon at bounding box center [472, 315] width 193 height 116
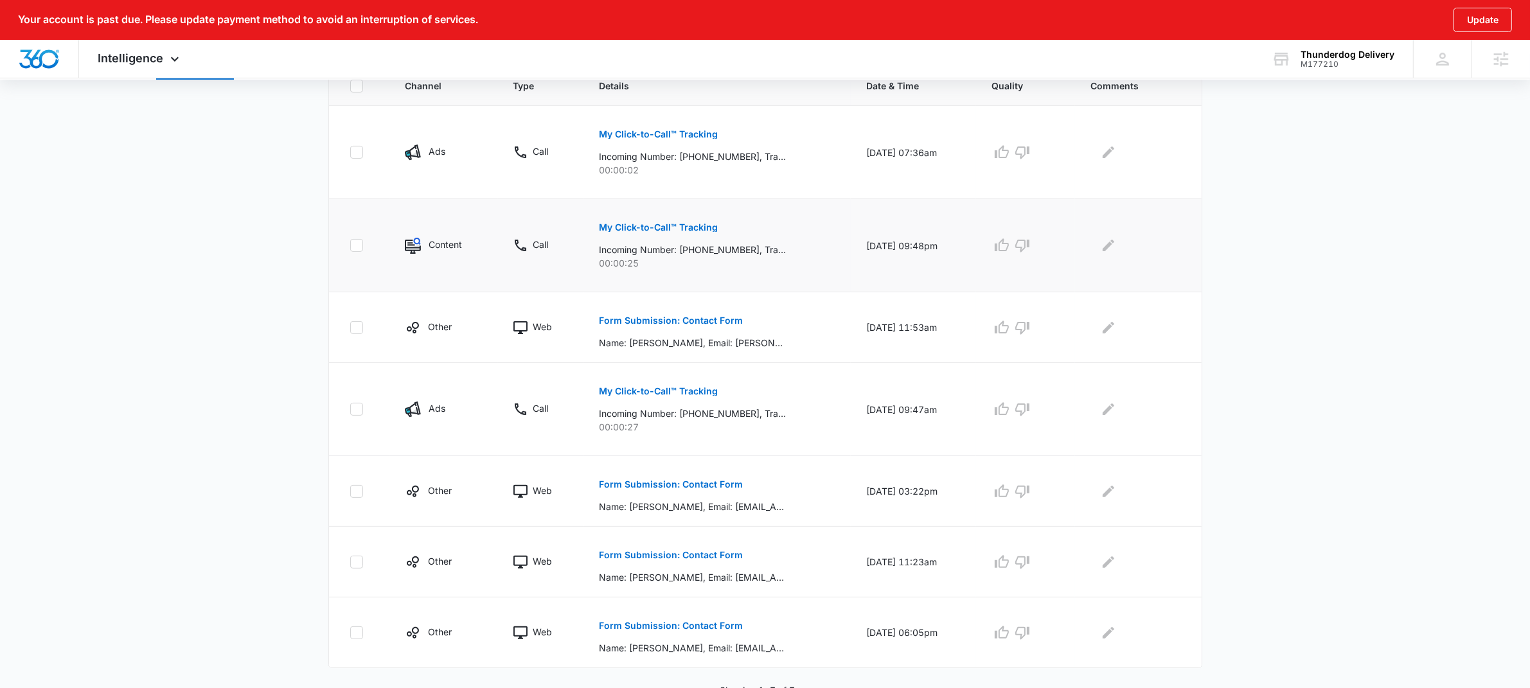
scroll to position [322, 0]
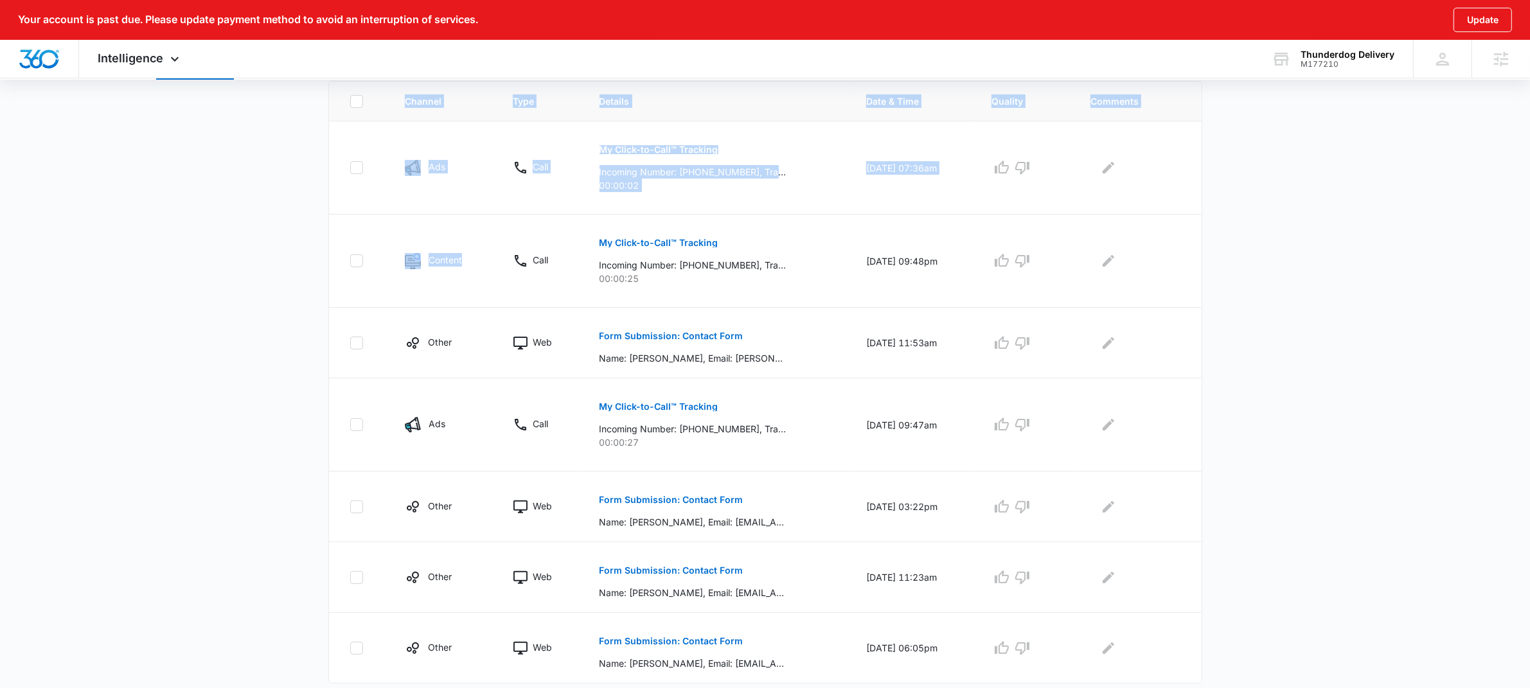
drag, startPoint x: 481, startPoint y: 265, endPoint x: 55, endPoint y: 209, distance: 429.8
click at [120, 234] on main "Filters 08/17/2025 09/16/2025 New Conversion Total Conversions: 7 Ads Content S…" at bounding box center [765, 261] width 1530 height 904
click at [130, 202] on main "Filters 08/17/2025 09/16/2025 New Conversion Total Conversions: 7 Ads Content S…" at bounding box center [765, 261] width 1530 height 904
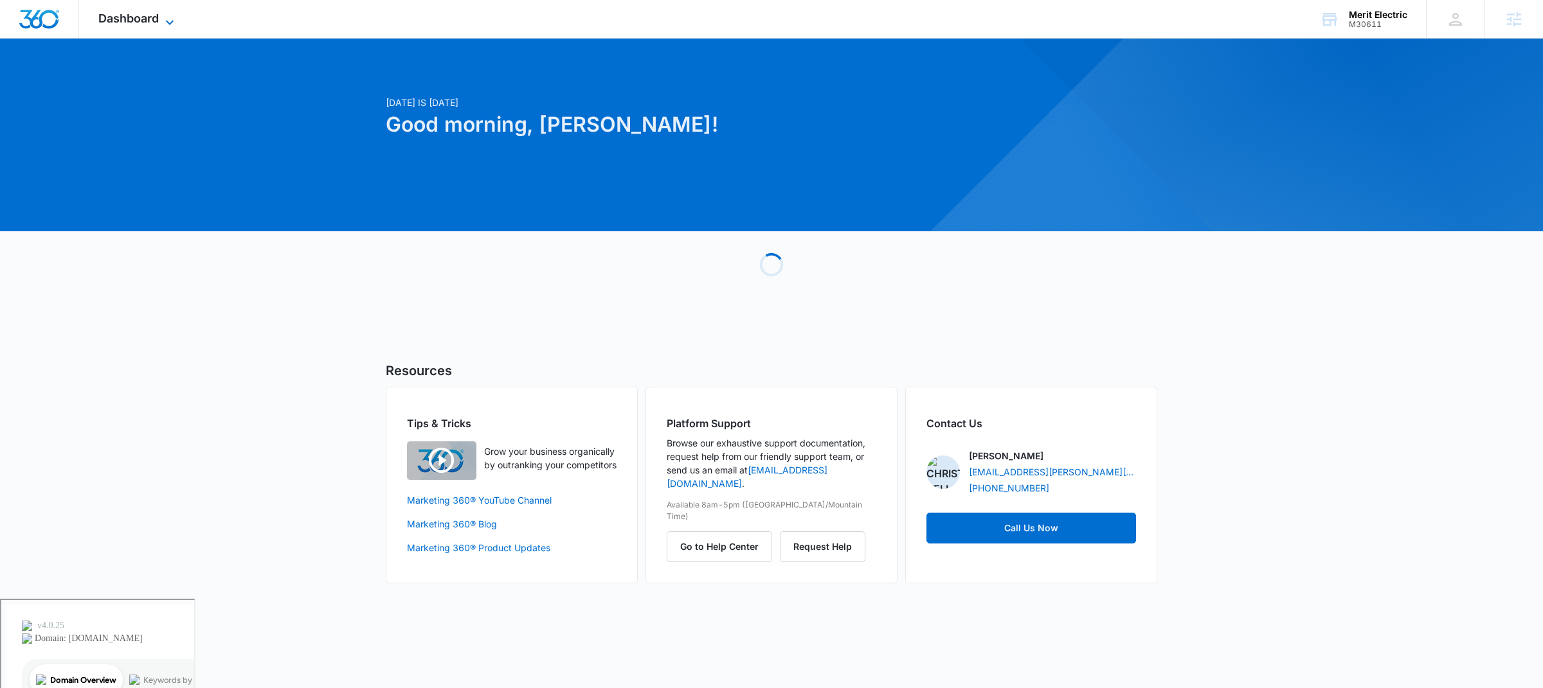
click at [142, 12] on span "Dashboard" at bounding box center [128, 18] width 60 height 13
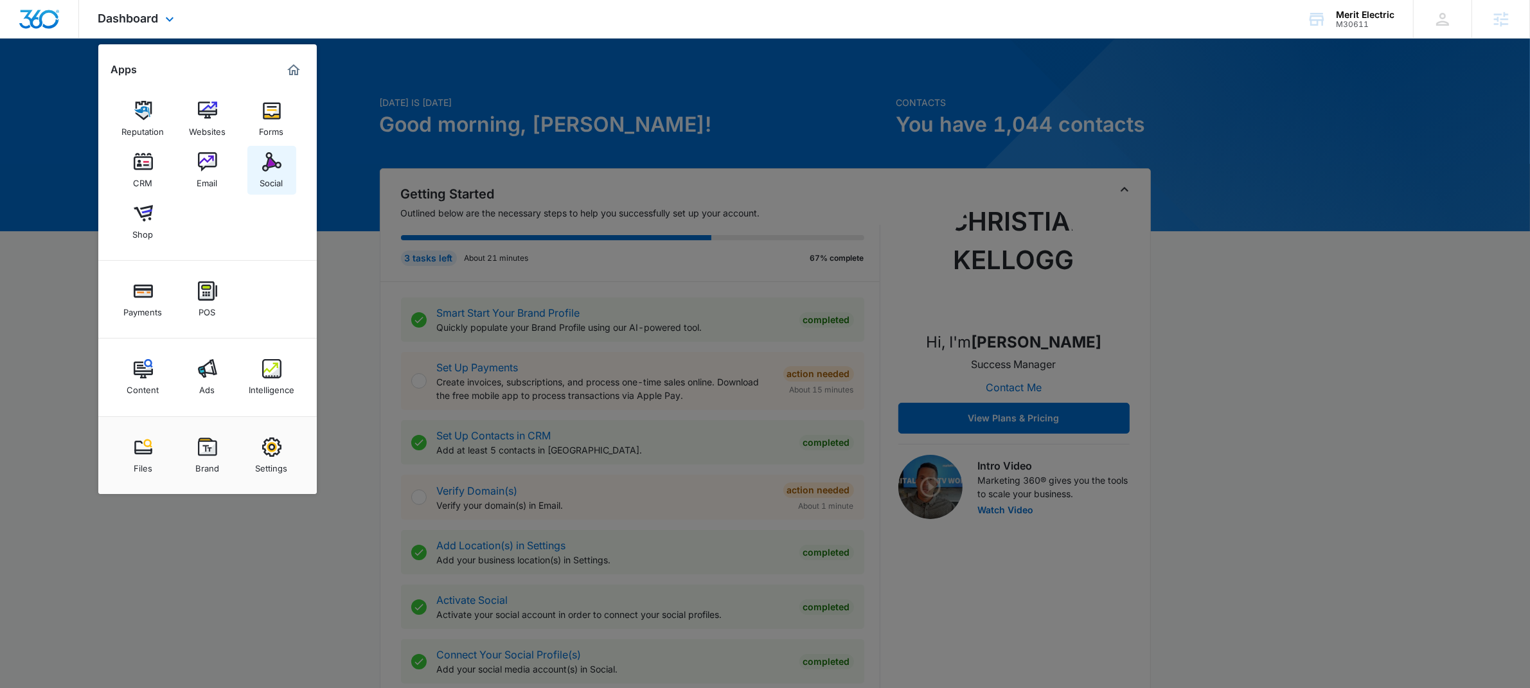
click at [269, 174] on div "Social" at bounding box center [271, 180] width 23 height 17
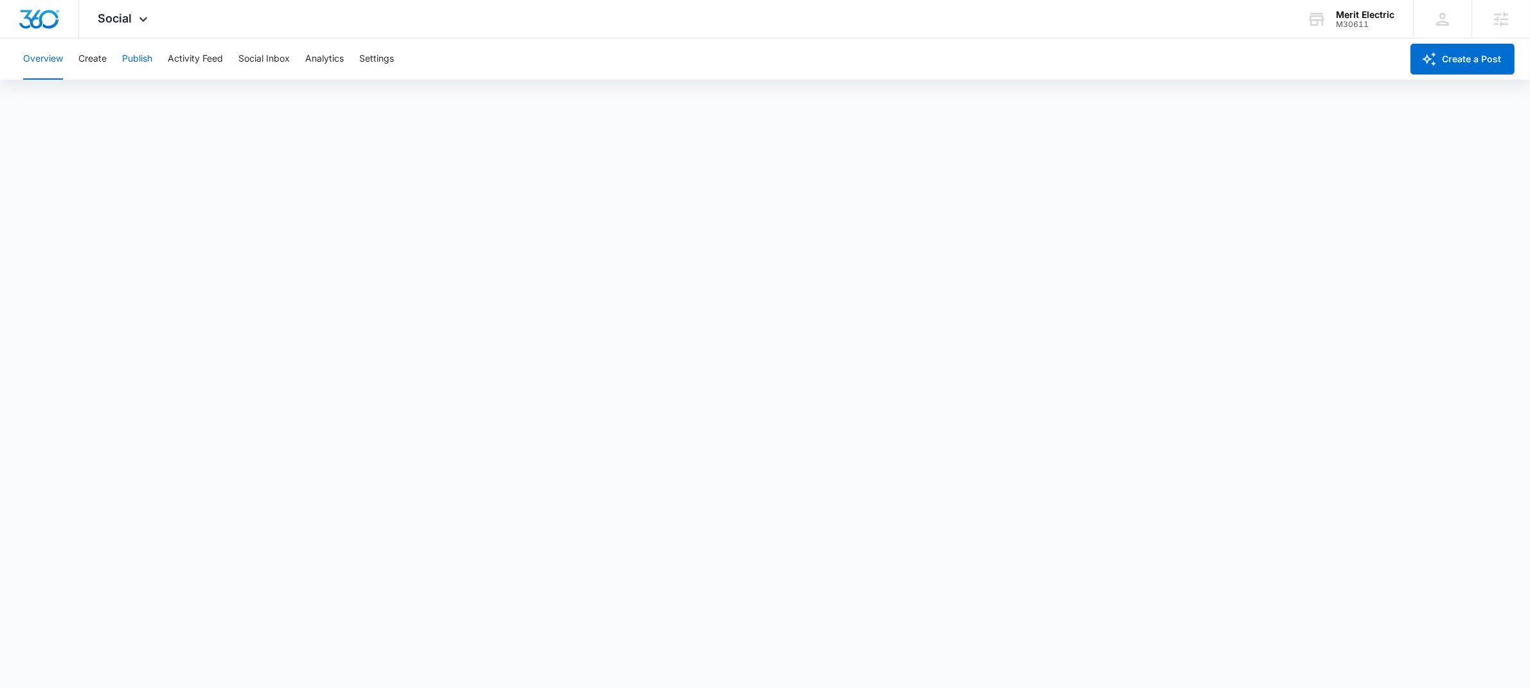
click at [151, 66] on button "Publish" at bounding box center [137, 59] width 30 height 41
click at [102, 55] on button "Create" at bounding box center [92, 59] width 28 height 41
click at [130, 95] on button "Approvals" at bounding box center [125, 98] width 43 height 36
click at [48, 94] on button "Content Library" at bounding box center [56, 98] width 66 height 36
click at [130, 100] on button "Approvals" at bounding box center [125, 98] width 43 height 36
